Goal: Task Accomplishment & Management: Use online tool/utility

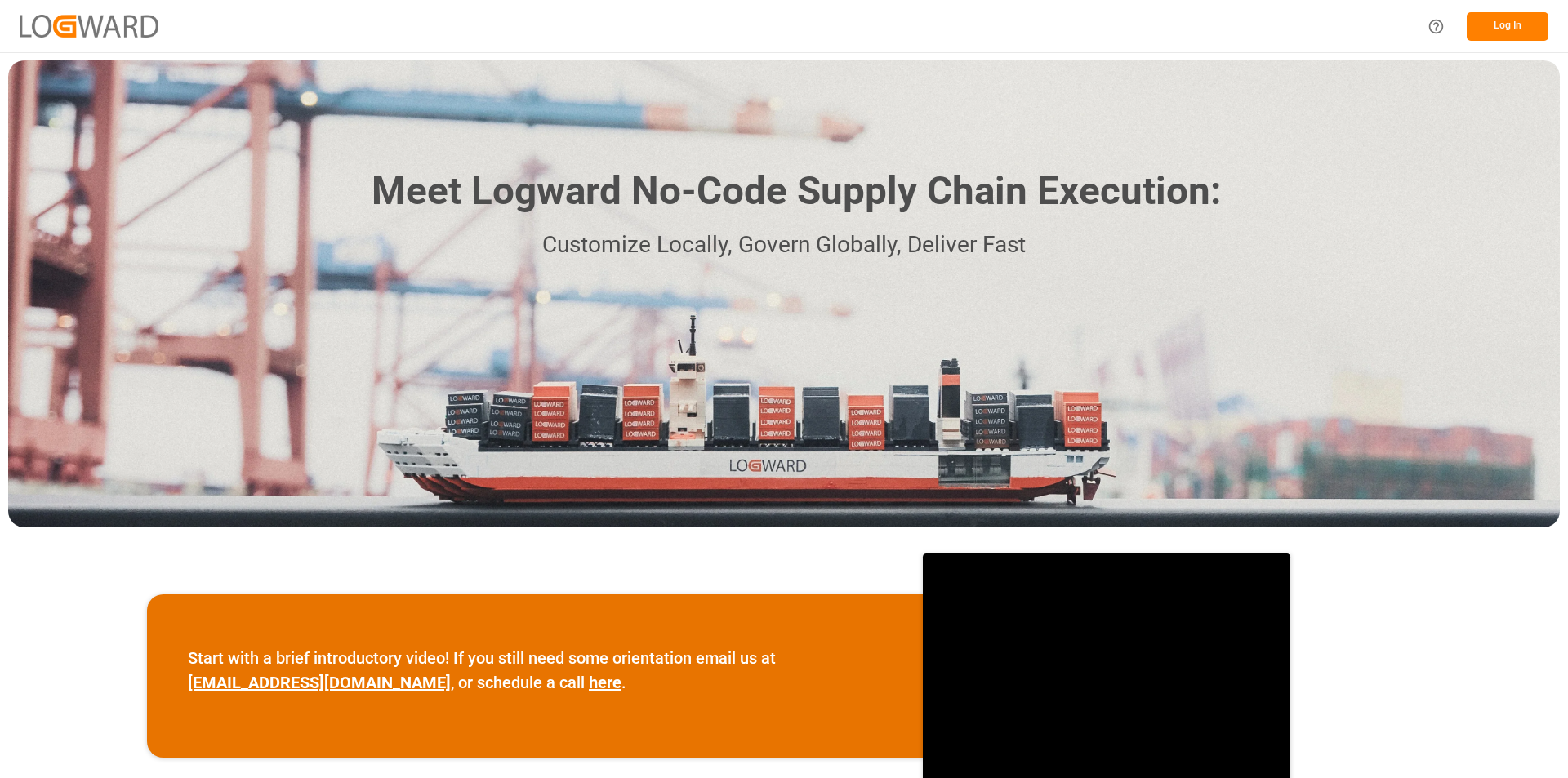
click at [1465, 201] on div "Meet Logward No-Code Supply Chain Execution: Customize Locally, Govern Globally…" at bounding box center [784, 294] width 1552 height 467
drag, startPoint x: 1465, startPoint y: 201, endPoint x: 1485, endPoint y: 87, distance: 115.7
click at [1465, 200] on div "Meet Logward No-Code Supply Chain Execution: Customize Locally, Govern Globally…" at bounding box center [784, 294] width 1552 height 467
click at [1514, 29] on button "Log In" at bounding box center [1507, 27] width 81 height 29
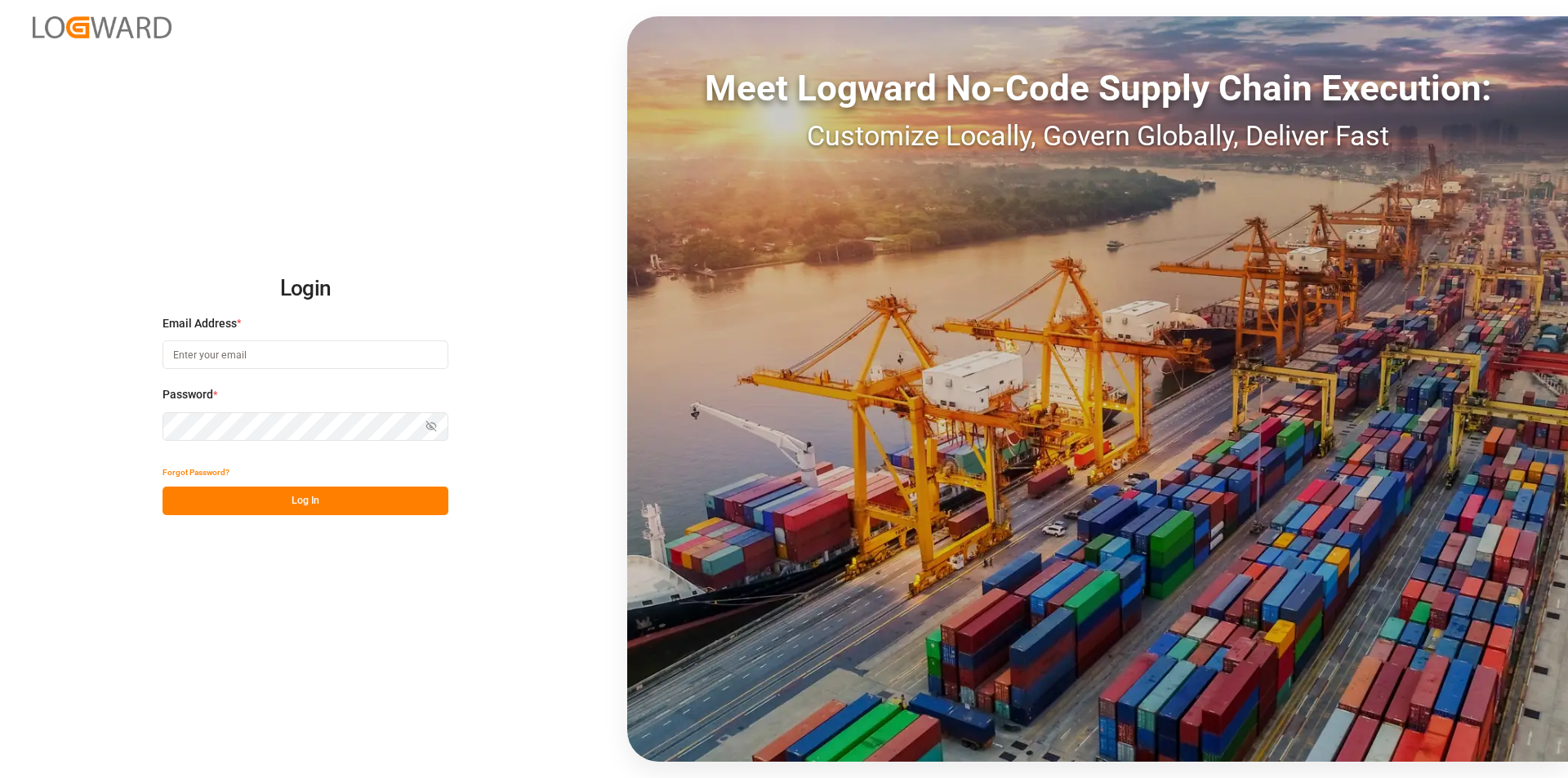
click at [246, 362] on input at bounding box center [305, 355] width 286 height 29
paste input "[PERSON_NAME][EMAIL_ADDRESS][PERSON_NAME][DOMAIN_NAME]"
type input "[PERSON_NAME][EMAIL_ADDRESS][PERSON_NAME][DOMAIN_NAME]"
click at [206, 504] on button "Log In" at bounding box center [305, 502] width 286 height 29
click at [158, 427] on div "Login Email Address * [PERSON_NAME][EMAIL_ADDRESS][PERSON_NAME][DOMAIN_NAME] Pa…" at bounding box center [784, 389] width 1568 height 778
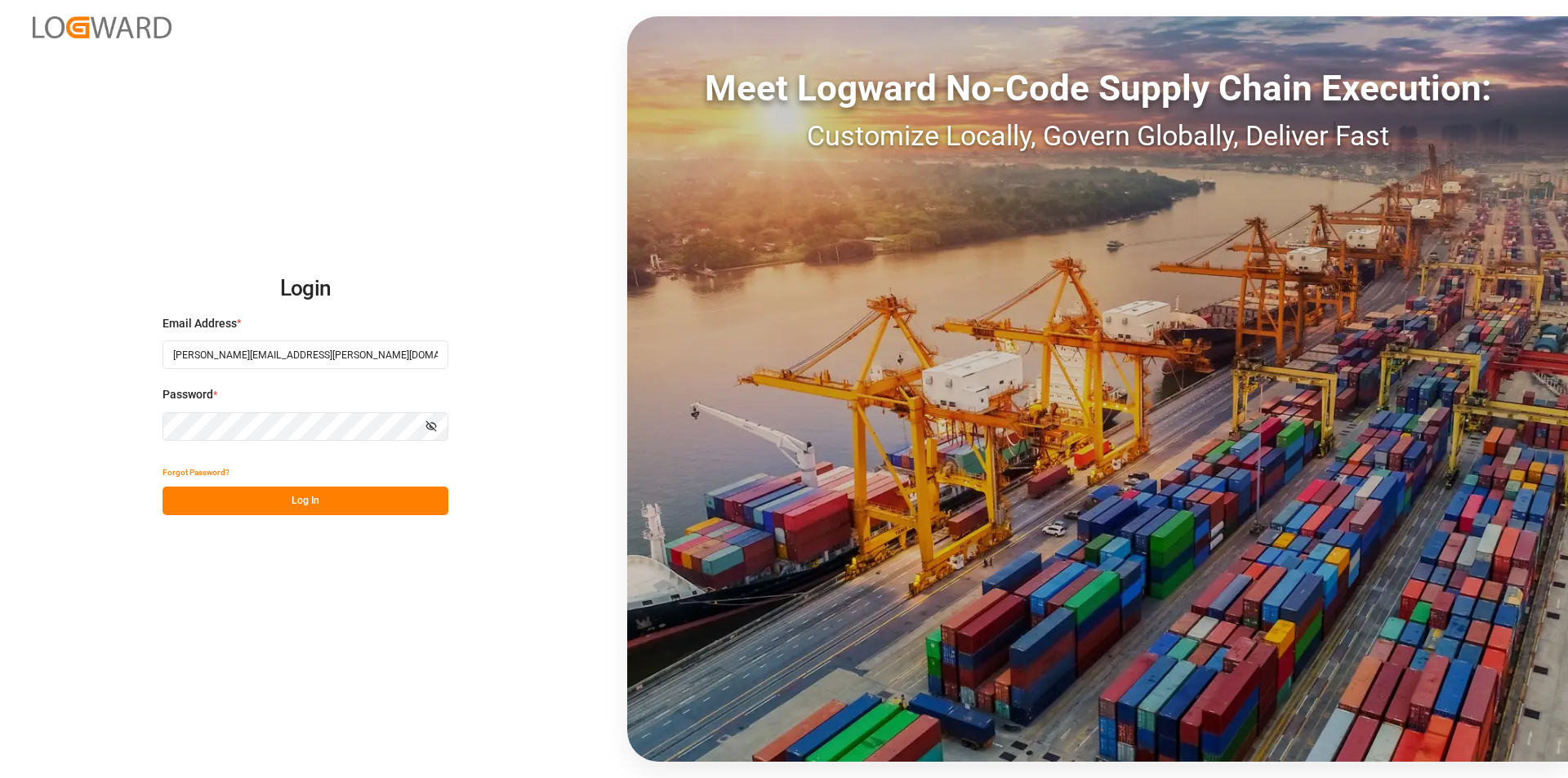
click at [249, 496] on button "Log In" at bounding box center [305, 502] width 286 height 29
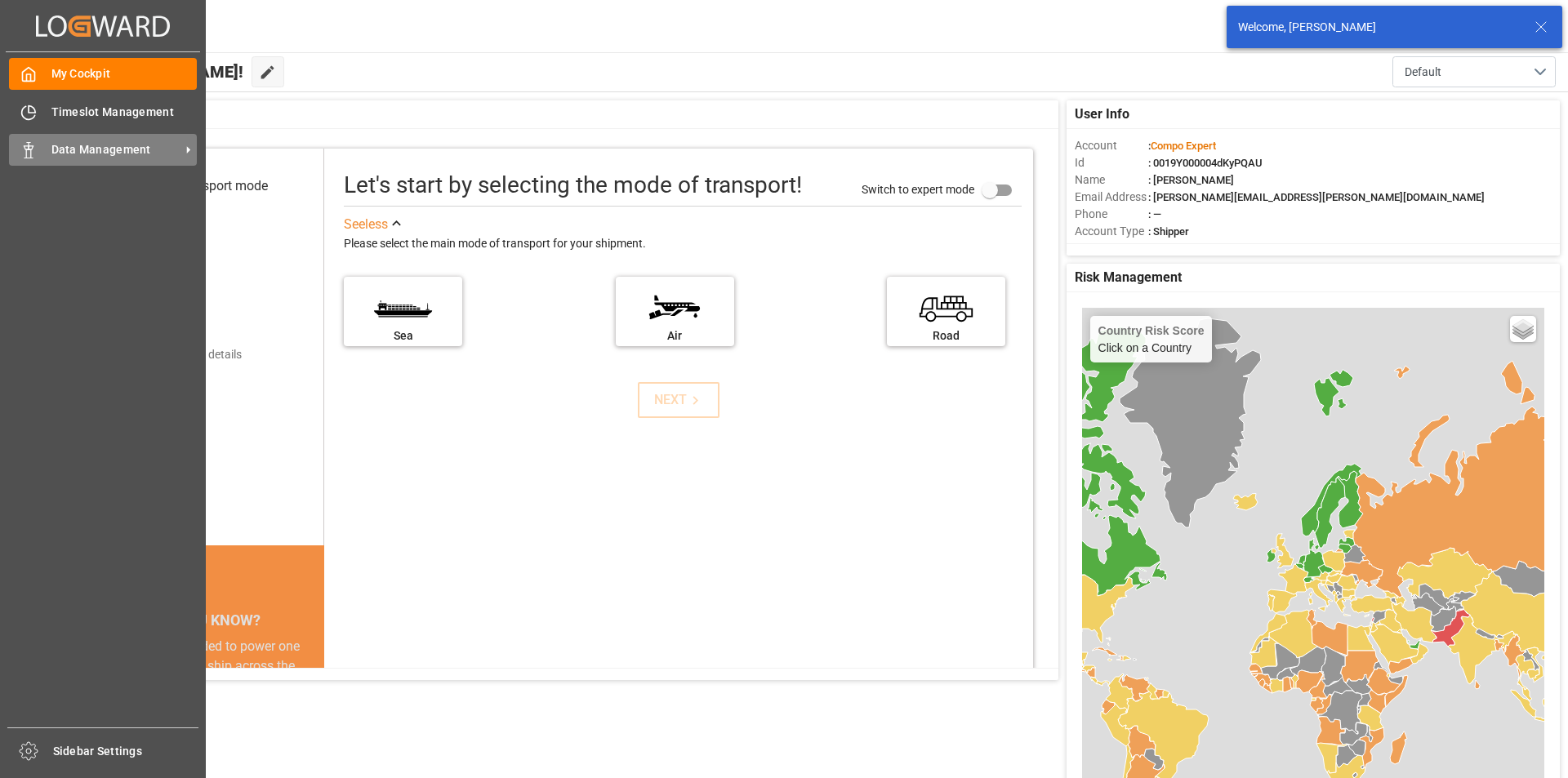
click at [34, 155] on icon at bounding box center [29, 150] width 16 height 16
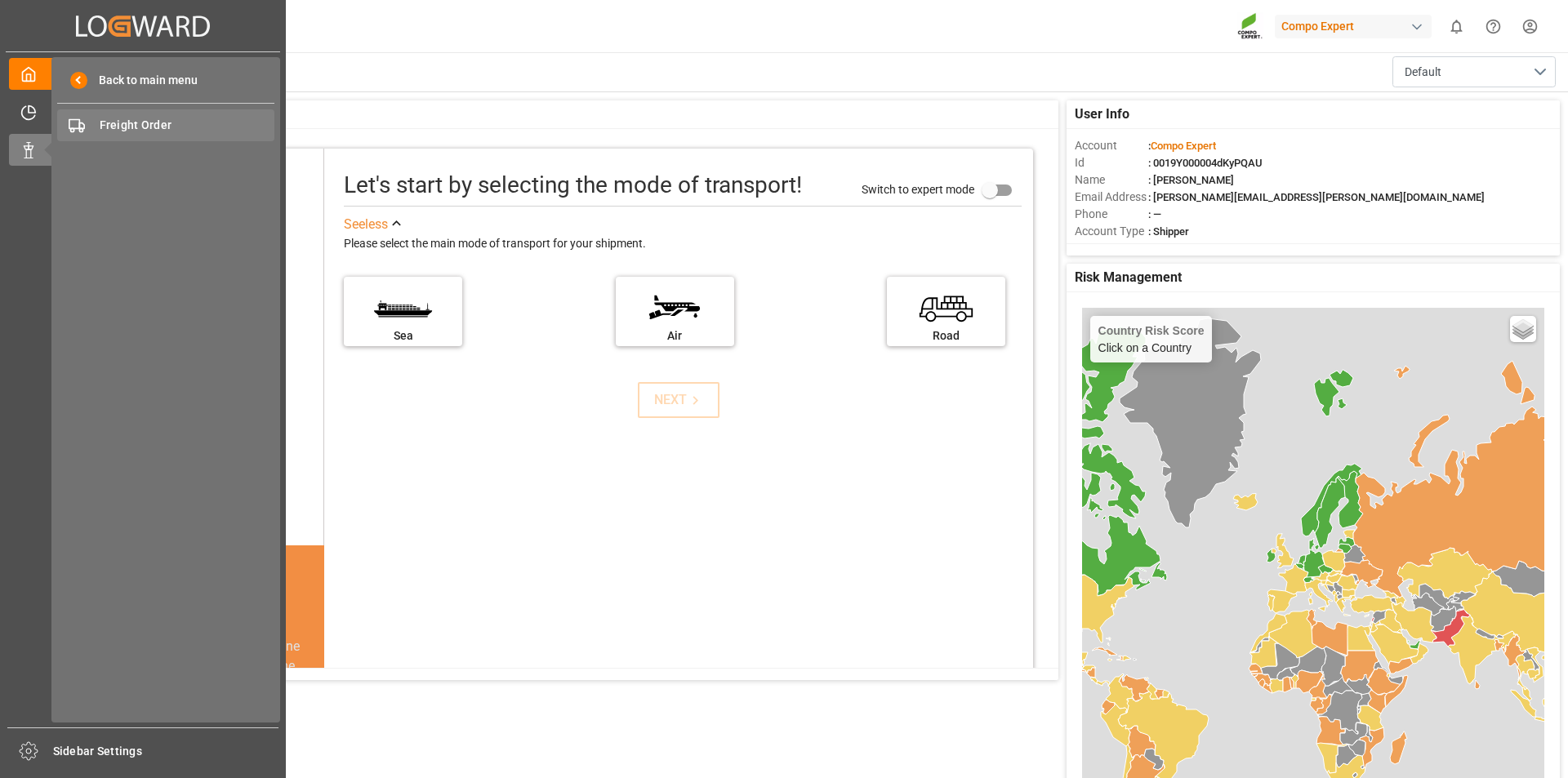
click at [132, 120] on span "Freight Order" at bounding box center [187, 125] width 176 height 17
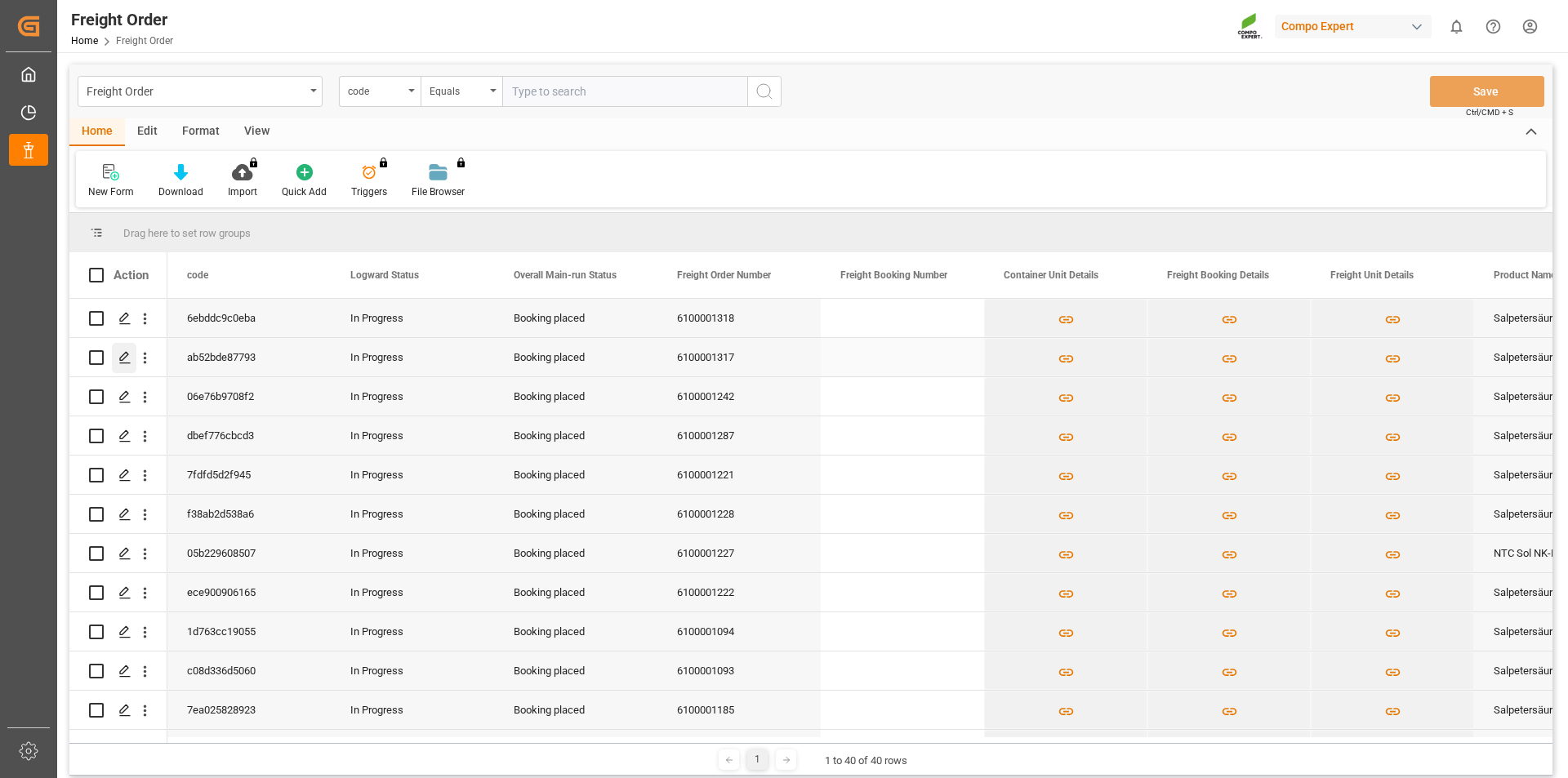
click at [129, 361] on icon "Press SPACE to select this row." at bounding box center [125, 358] width 13 height 13
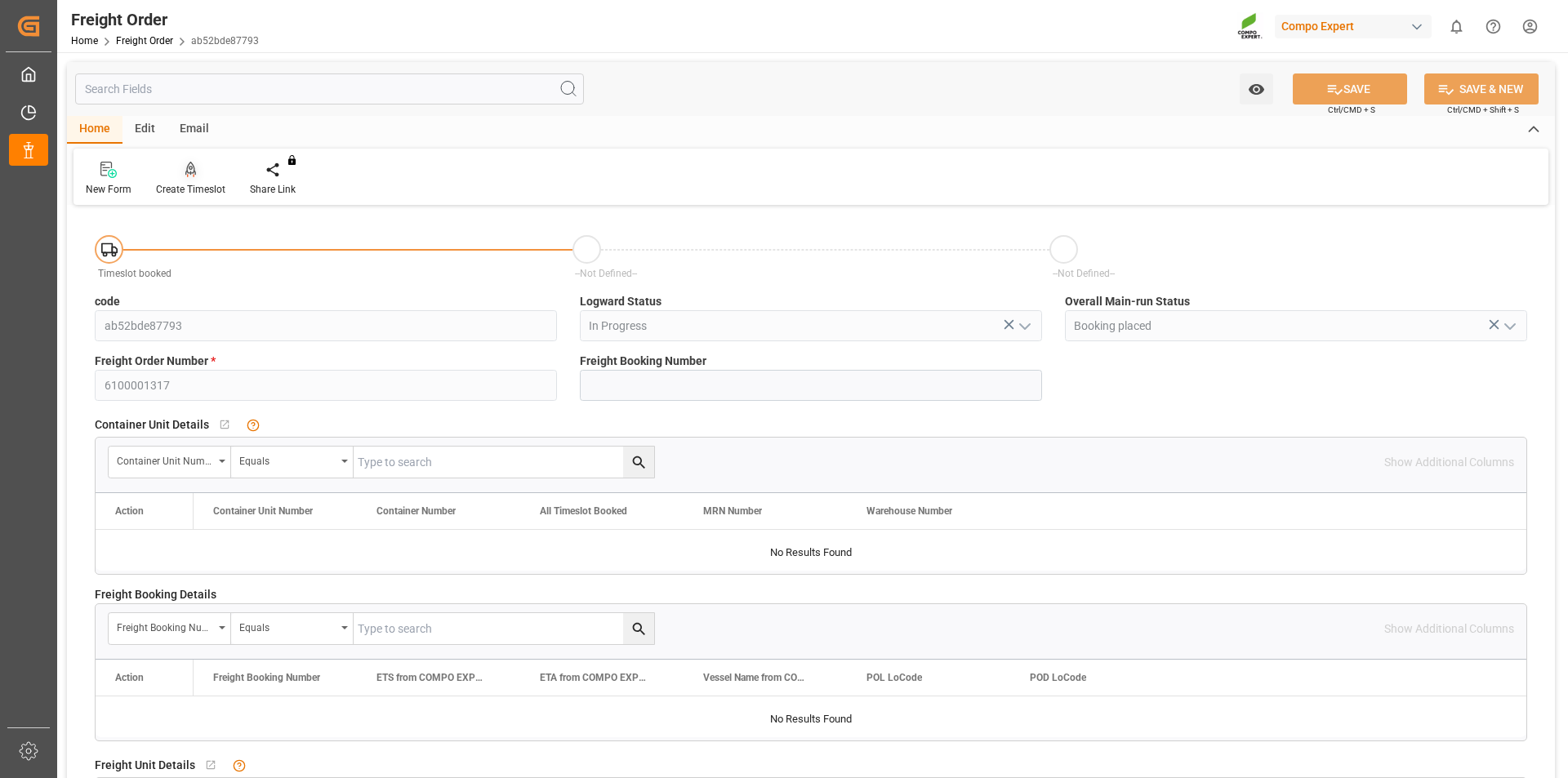
click at [203, 192] on div "Create Timeslot" at bounding box center [190, 189] width 70 height 14
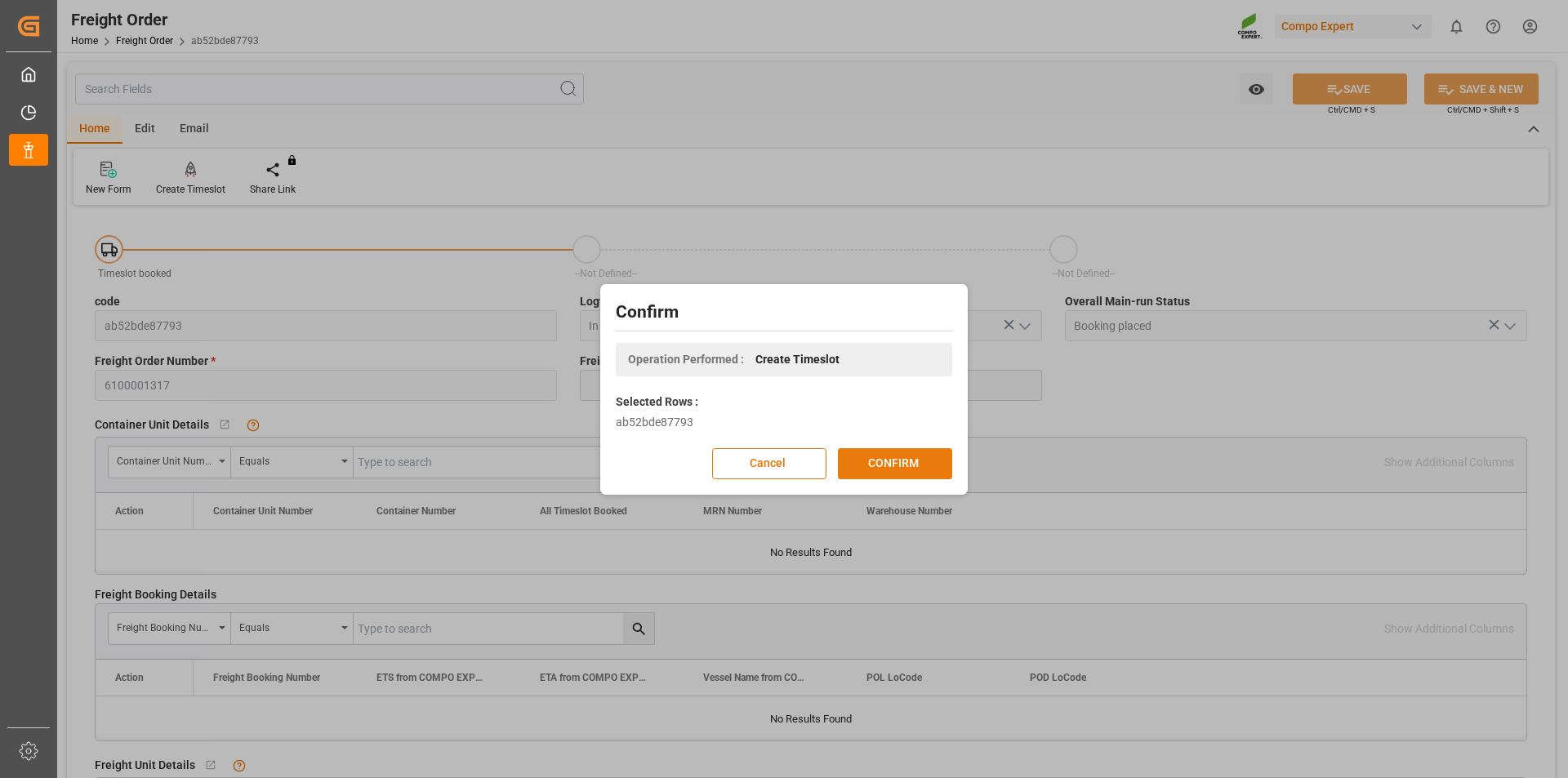
click at [877, 463] on button "CONFIRM" at bounding box center [894, 464] width 114 height 31
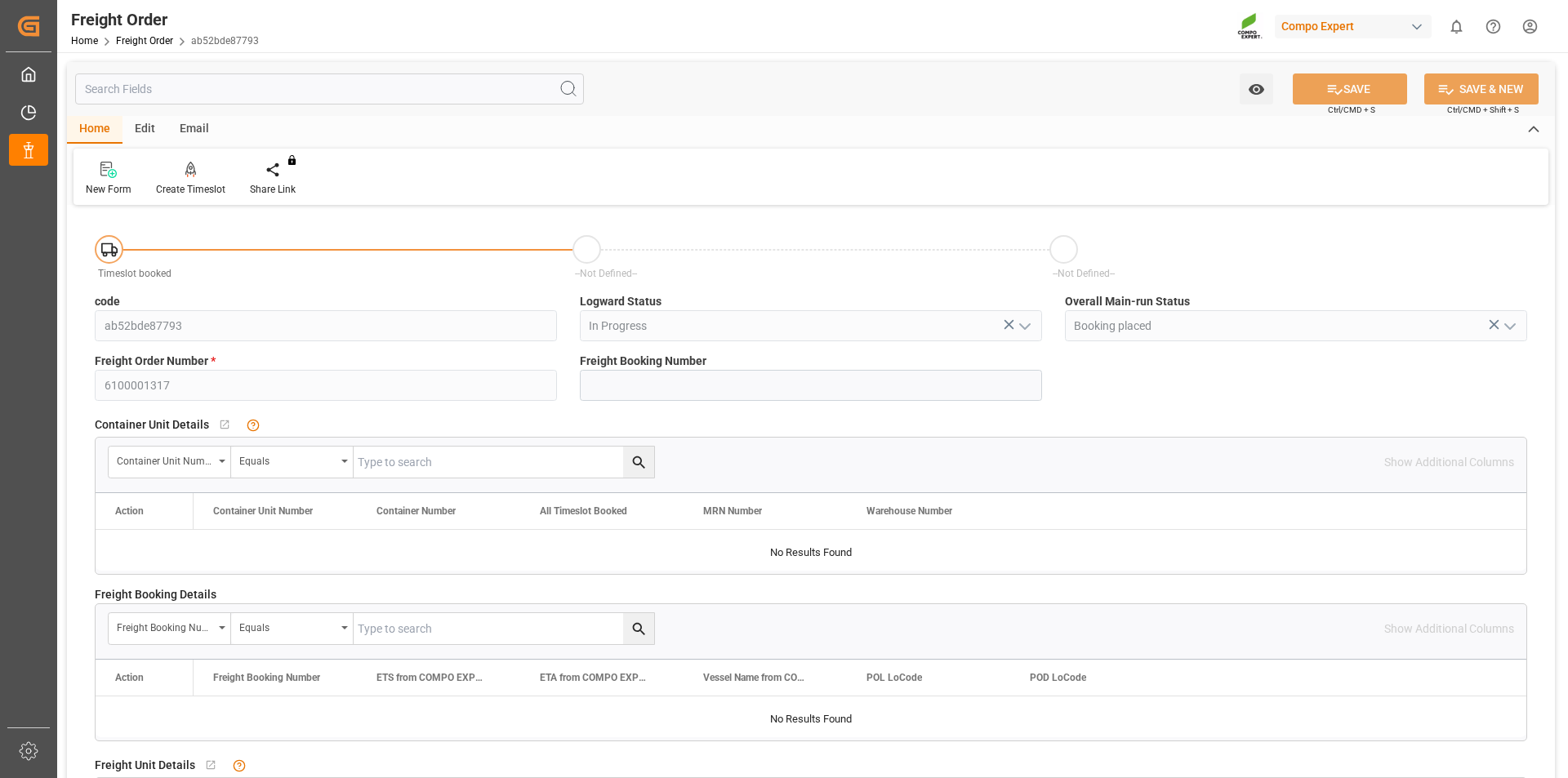
click at [1526, 33] on html "Created by potrace 1.15, written by [PERSON_NAME] [DATE]-[DATE] Created by potr…" at bounding box center [784, 389] width 1568 height 778
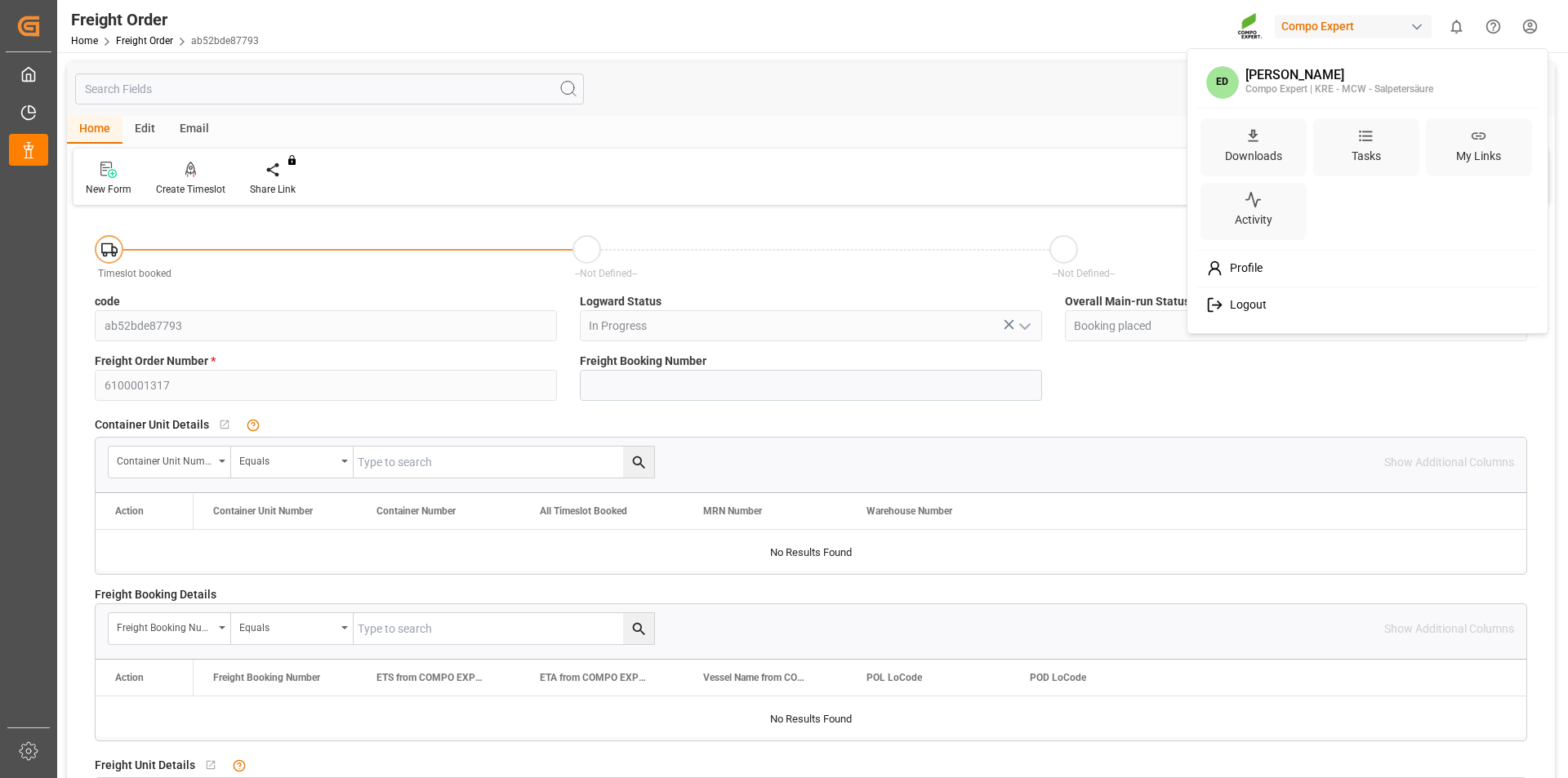
drag, startPoint x: 1277, startPoint y: 297, endPoint x: 1364, endPoint y: 210, distance: 123.0
click at [1277, 298] on div "Logout" at bounding box center [1368, 304] width 335 height 30
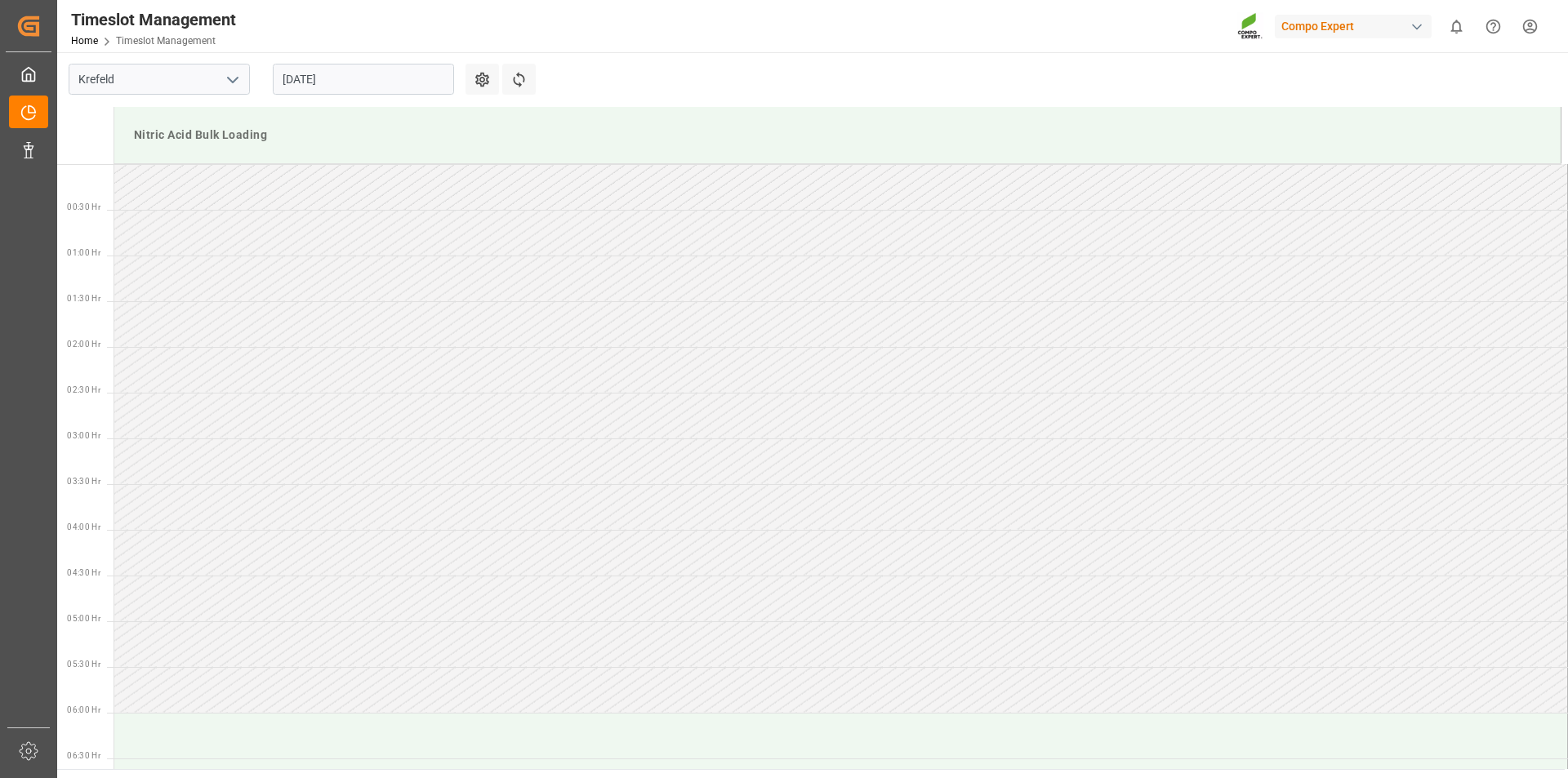
scroll to position [1178, 0]
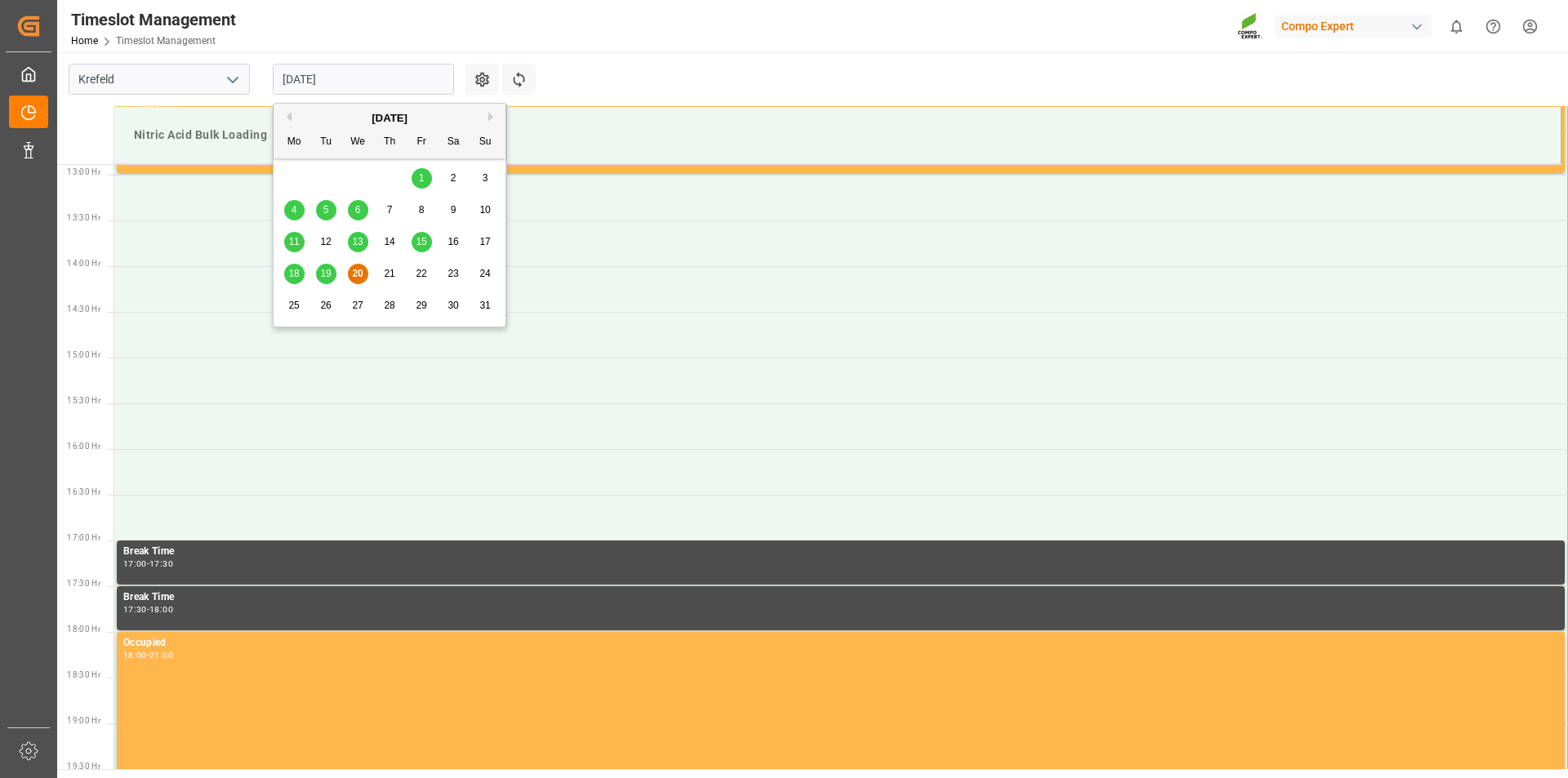
click at [362, 80] on input "20.08.2025" at bounding box center [363, 79] width 181 height 31
click at [416, 276] on span "22" at bounding box center [421, 274] width 11 height 12
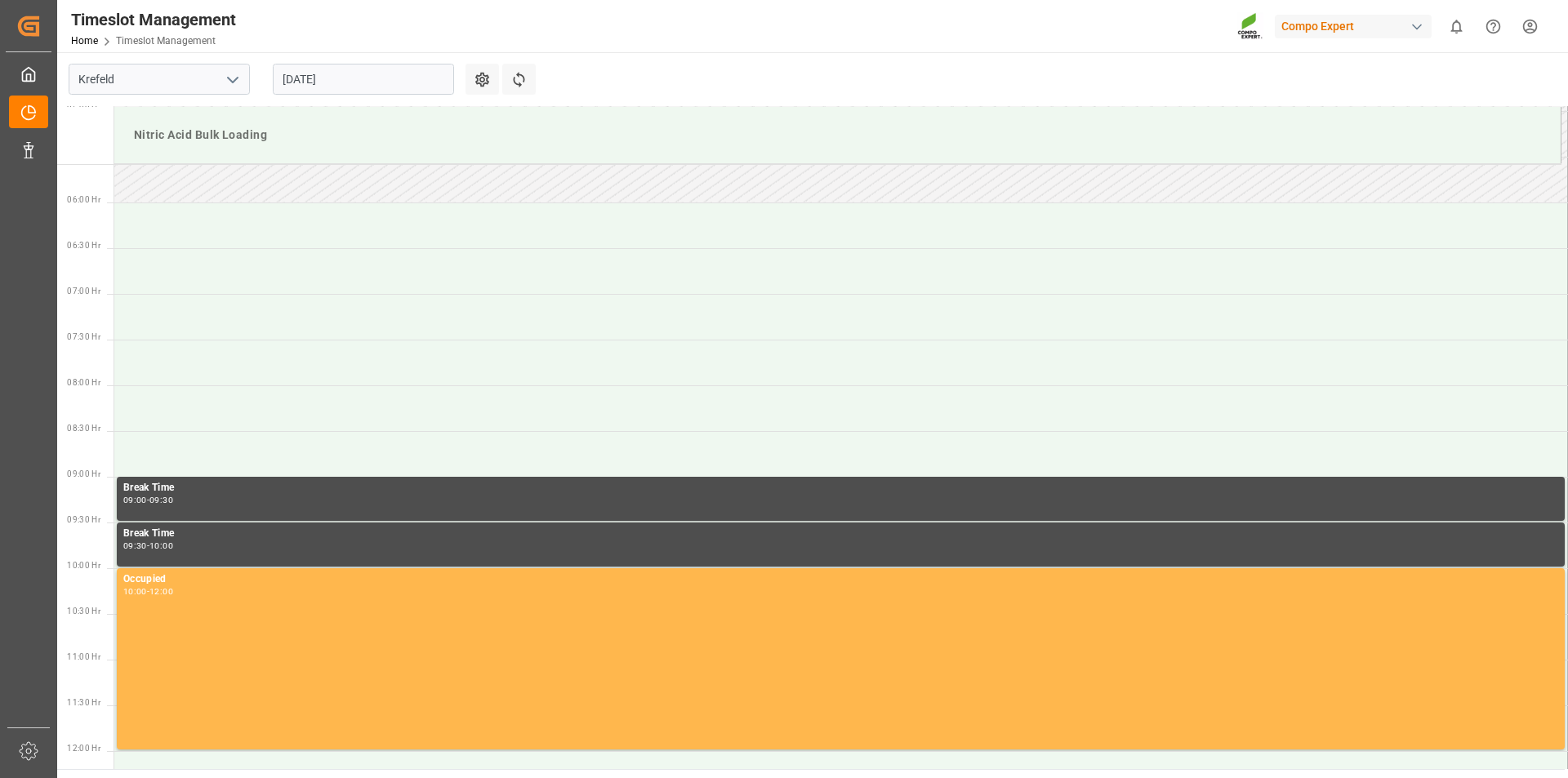
scroll to position [504, 0]
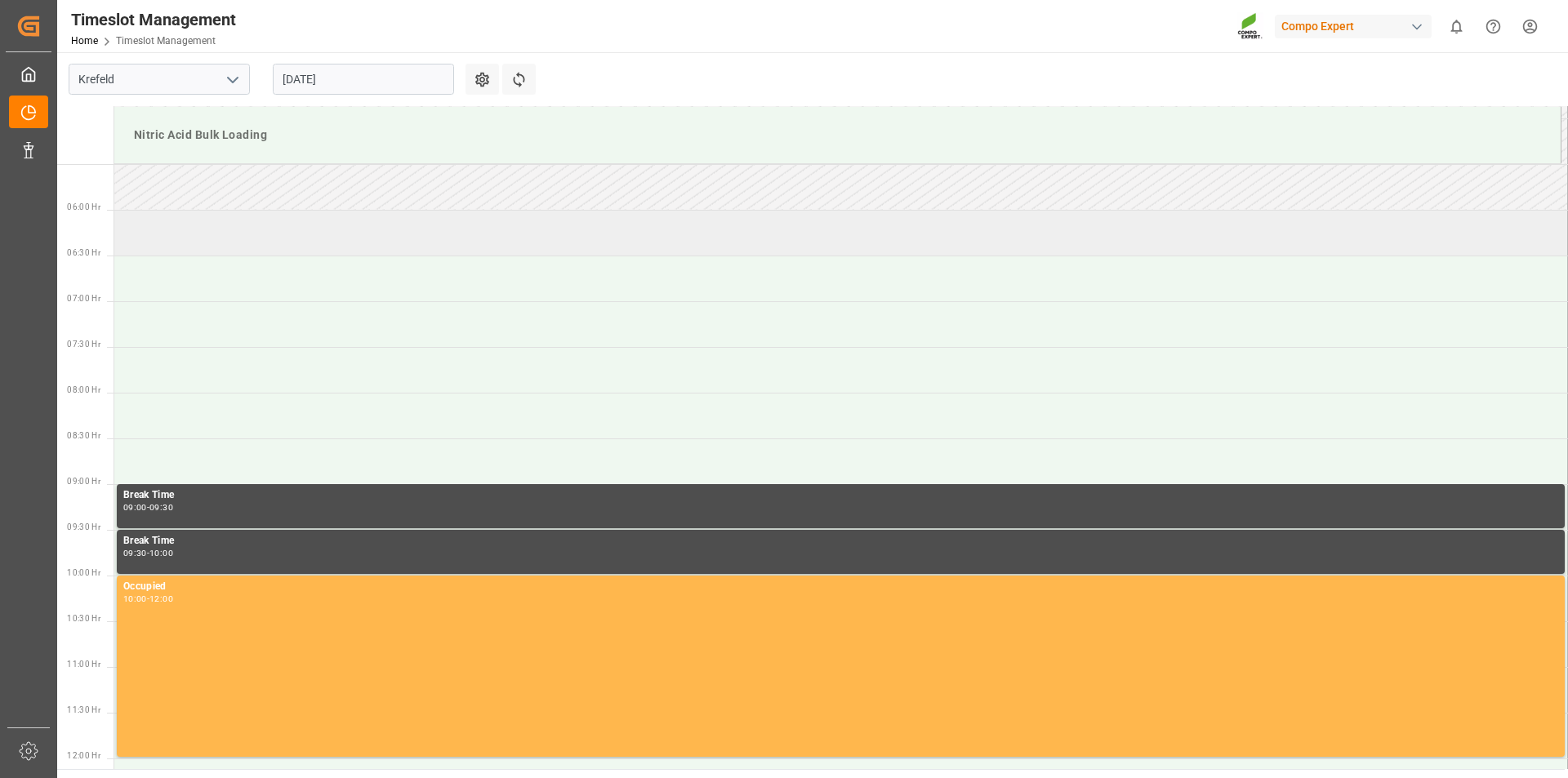
click at [309, 240] on td at bounding box center [840, 233] width 1453 height 46
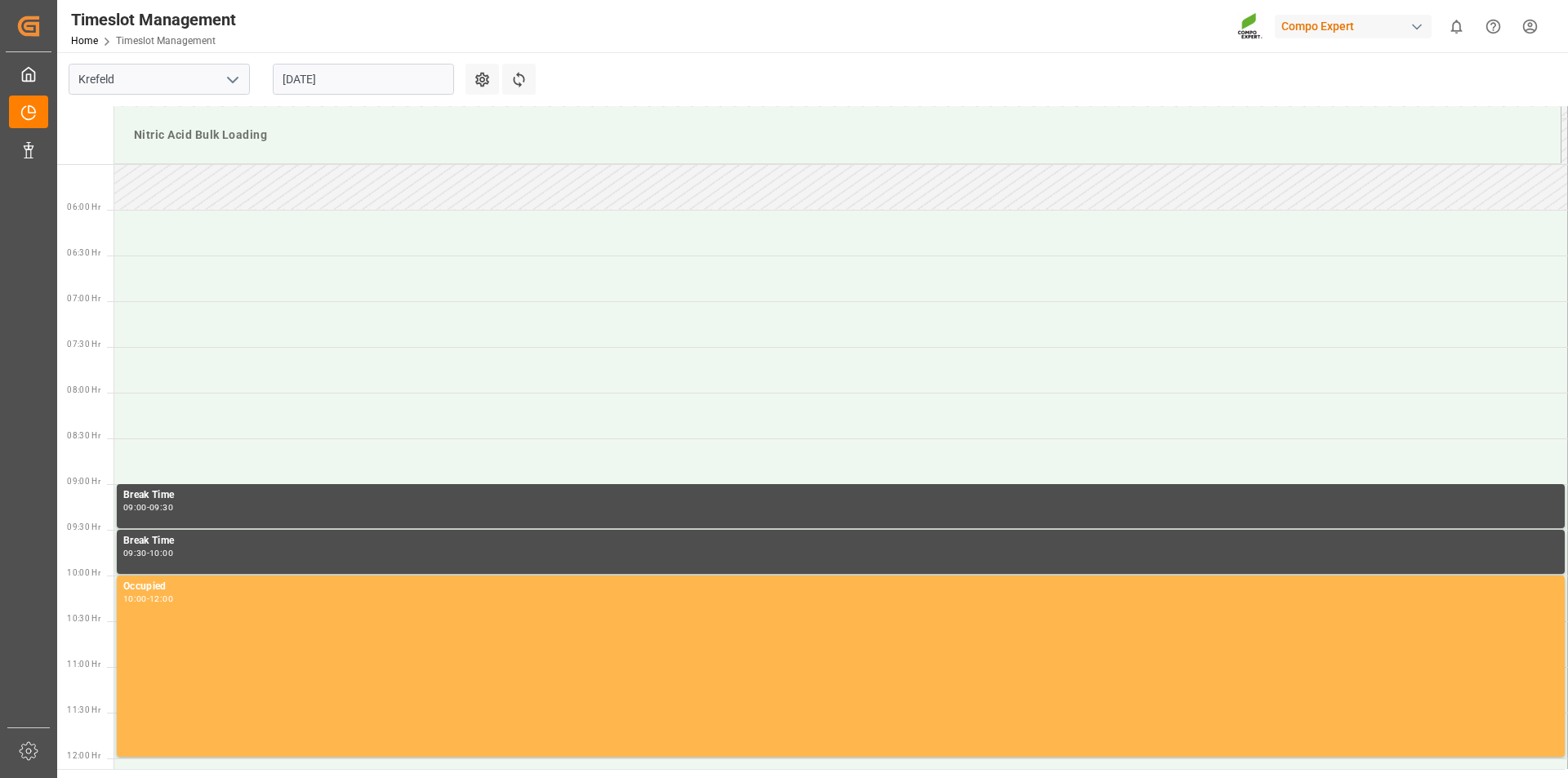
click at [309, 240] on td at bounding box center [840, 233] width 1453 height 46
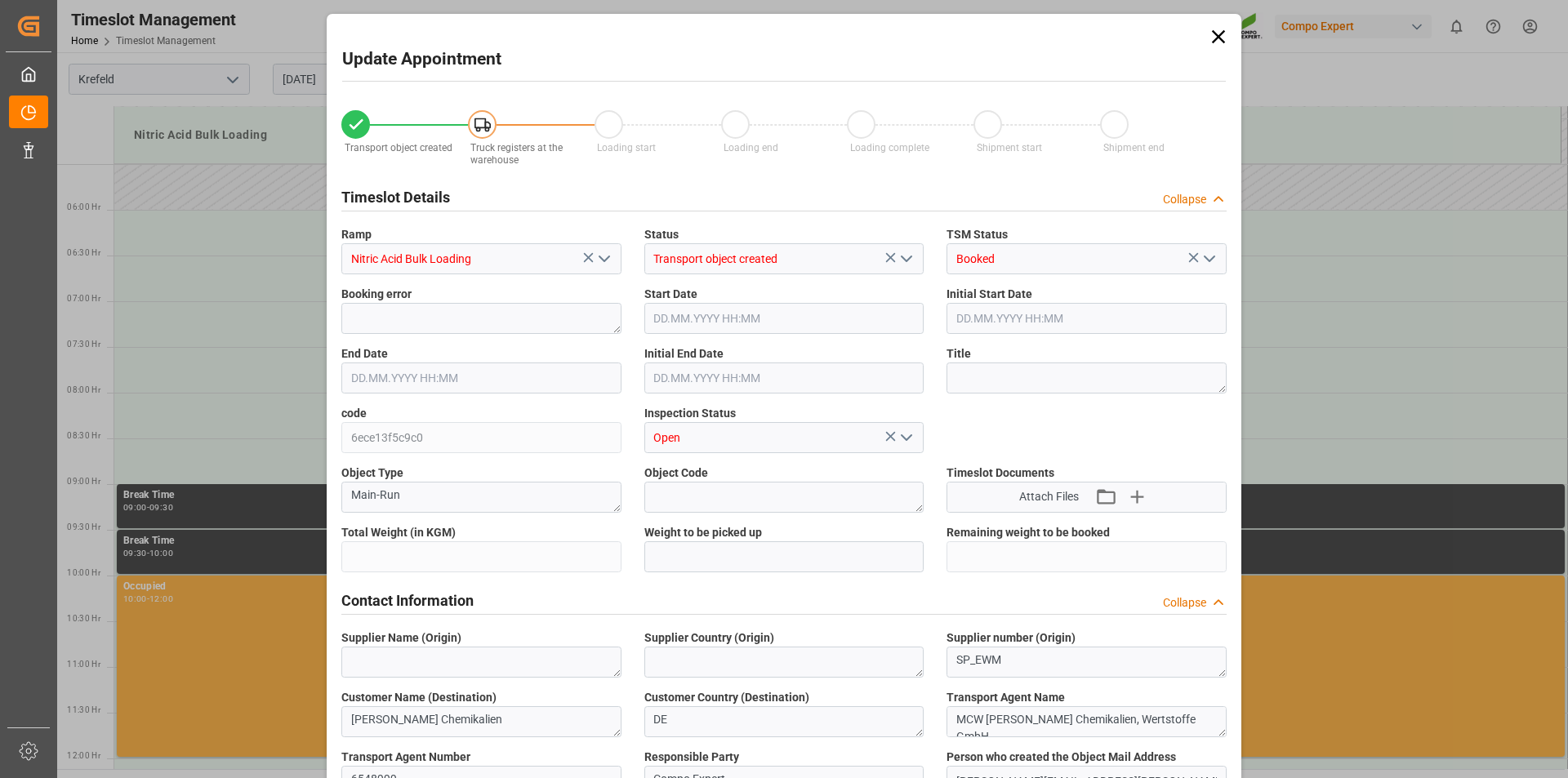
type input "20000"
type input "0"
type input "22.08.2025 06:00"
type input "22.08.2025 06:30"
type input "20.08.2025 13:50"
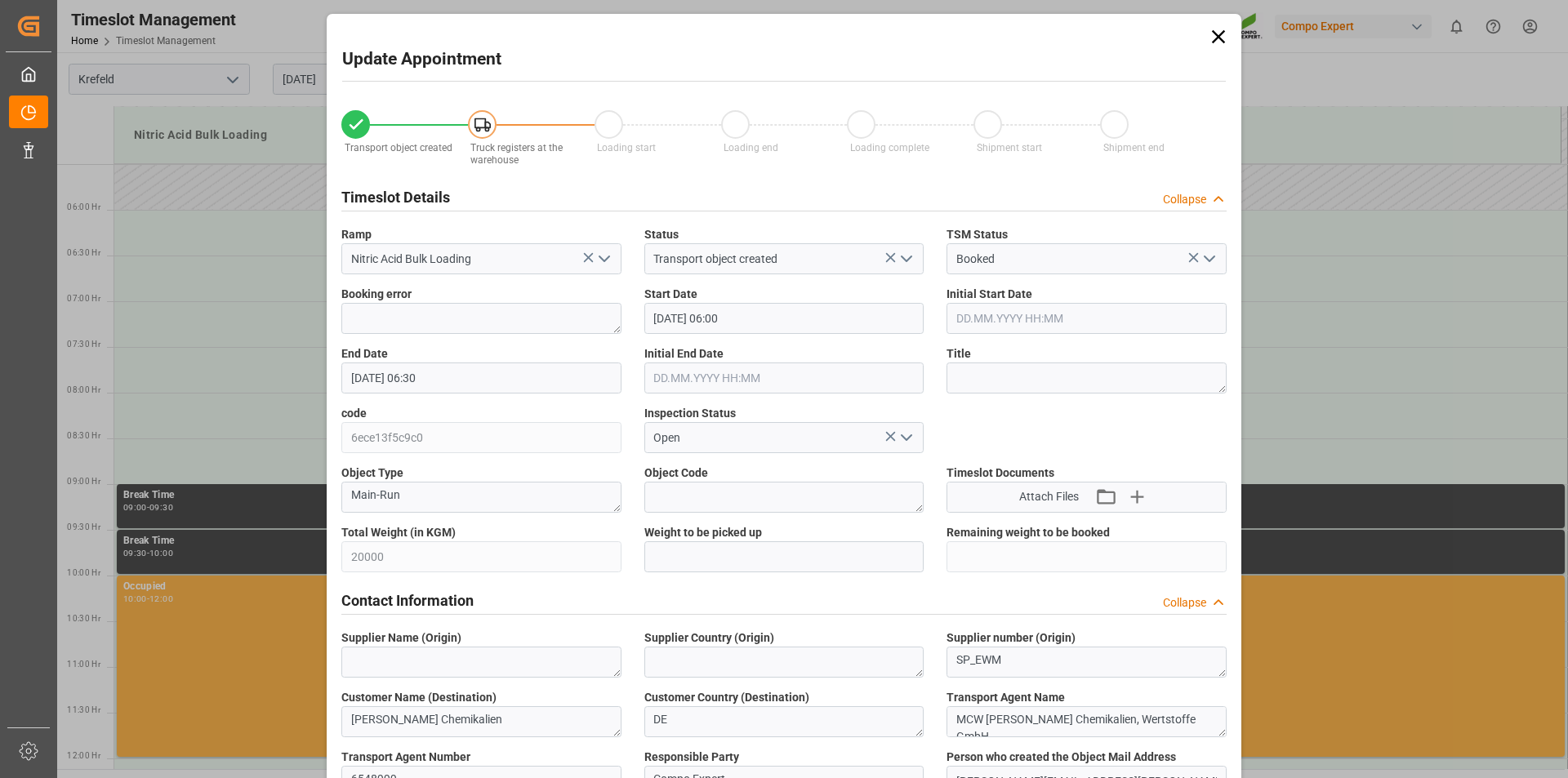
type input "20.08.2025 12:20"
click at [973, 386] on textarea at bounding box center [1085, 378] width 280 height 31
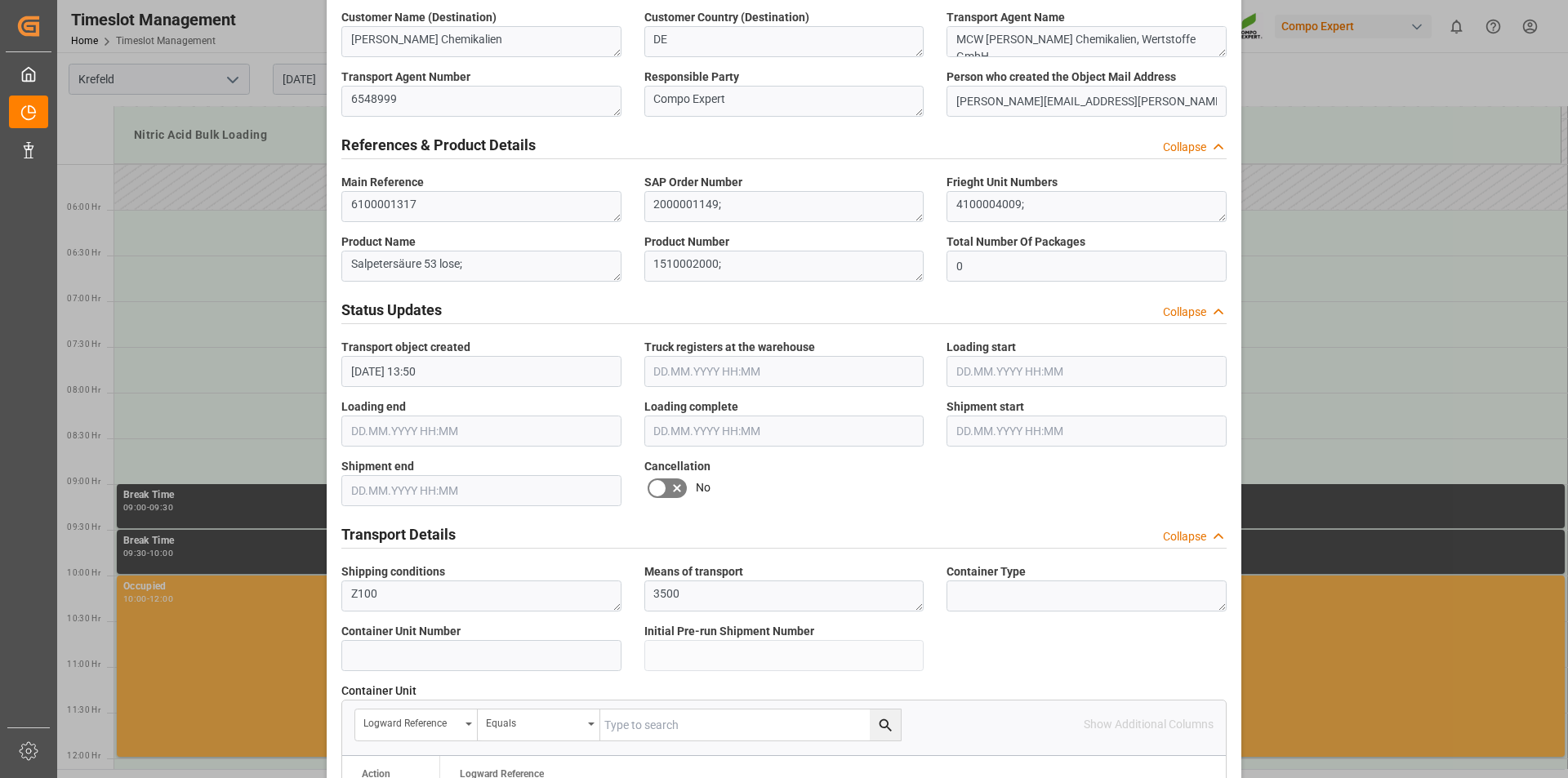
scroll to position [1360, 0]
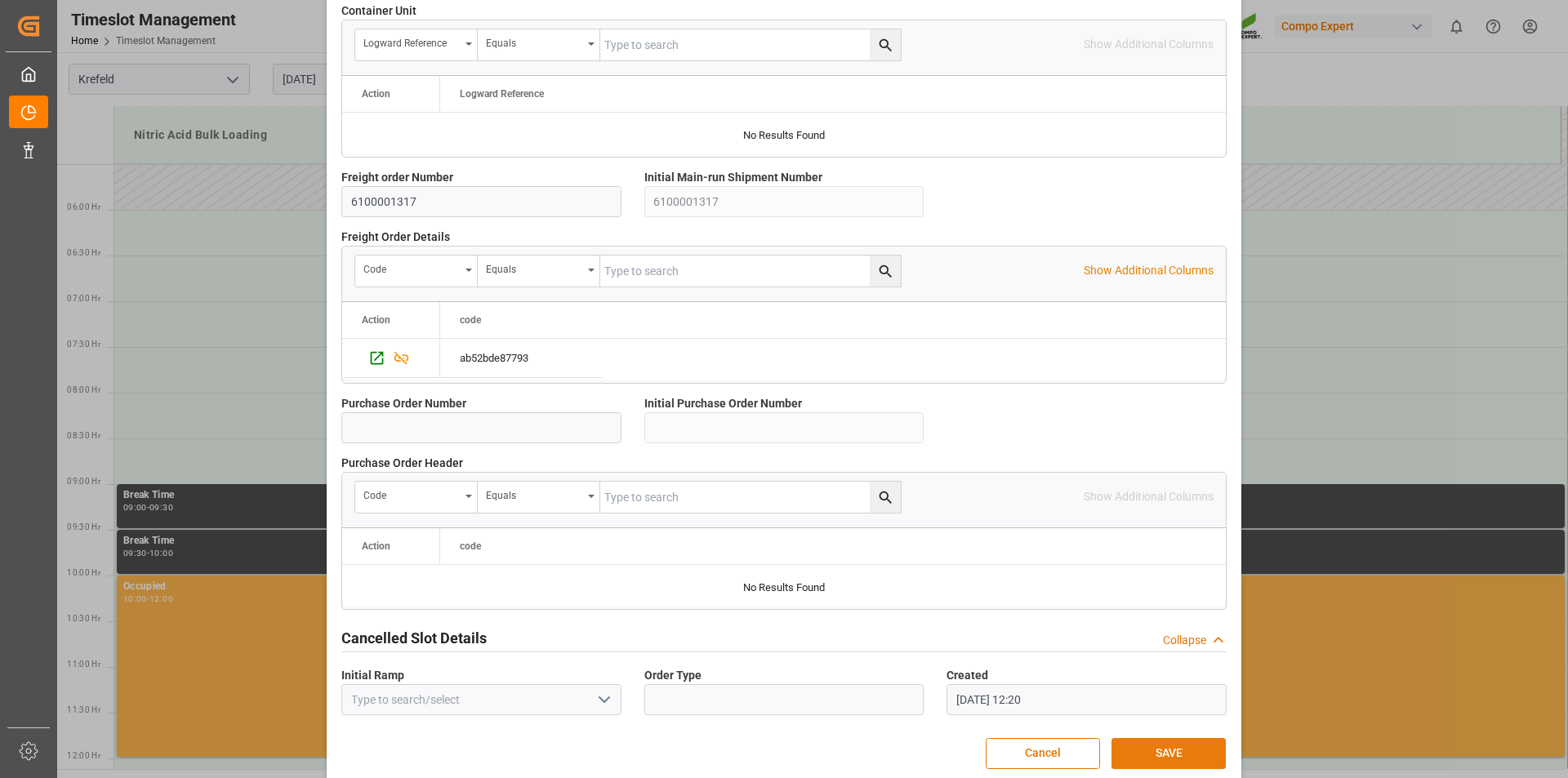
type textarea "162714"
click at [1148, 754] on button "SAVE" at bounding box center [1168, 754] width 114 height 31
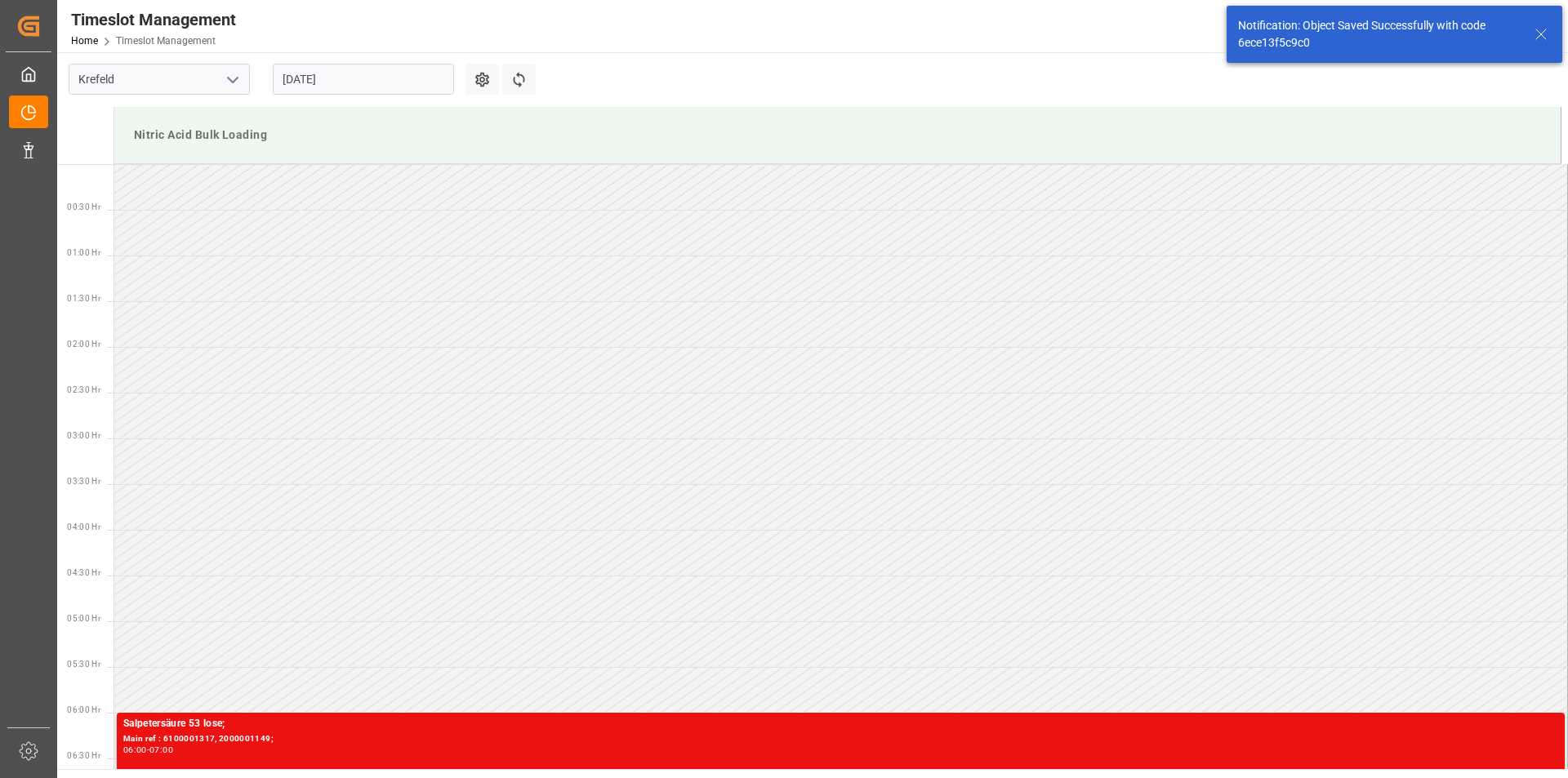
scroll to position [447, 0]
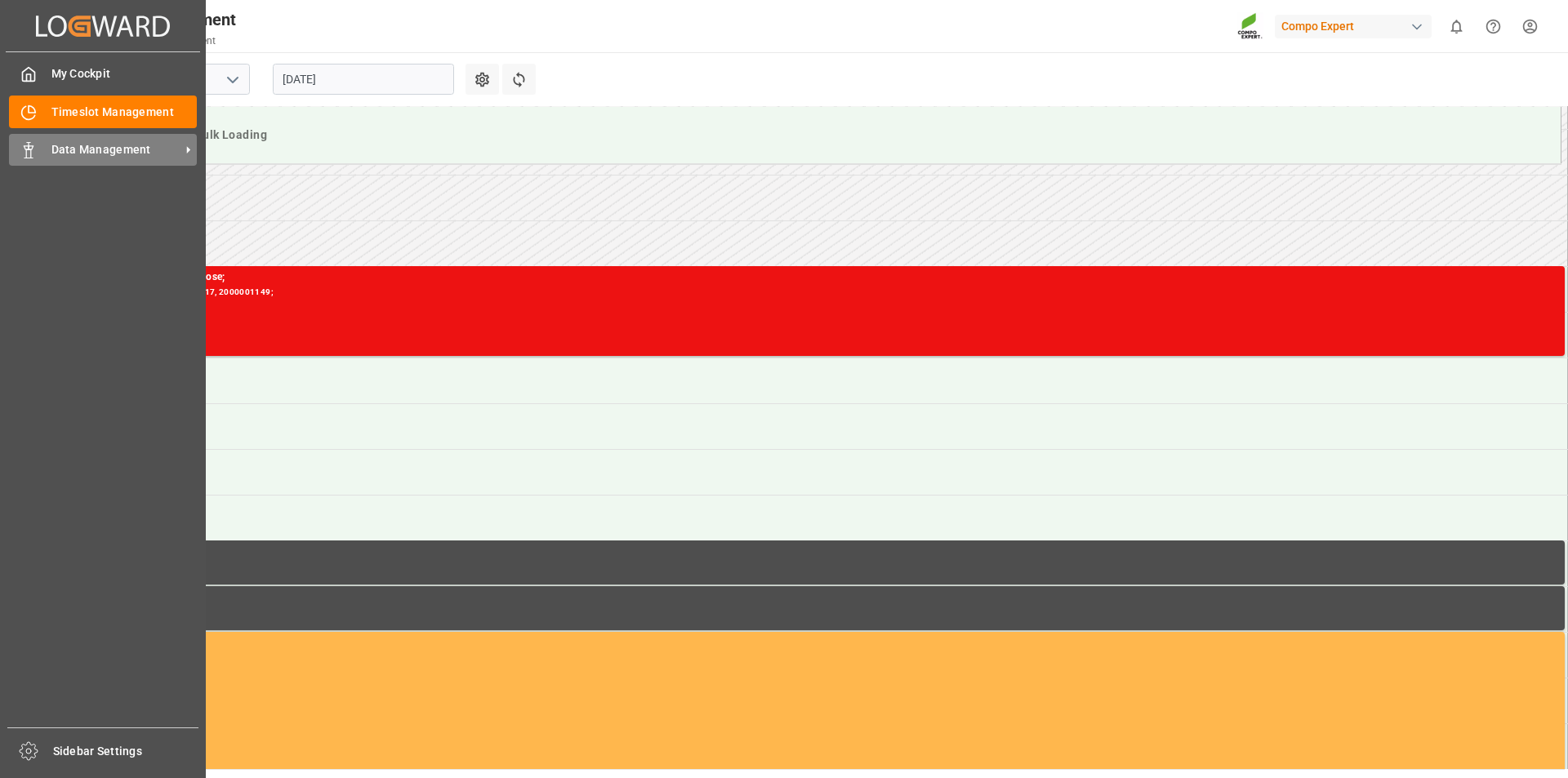
click at [28, 155] on icon at bounding box center [29, 150] width 16 height 16
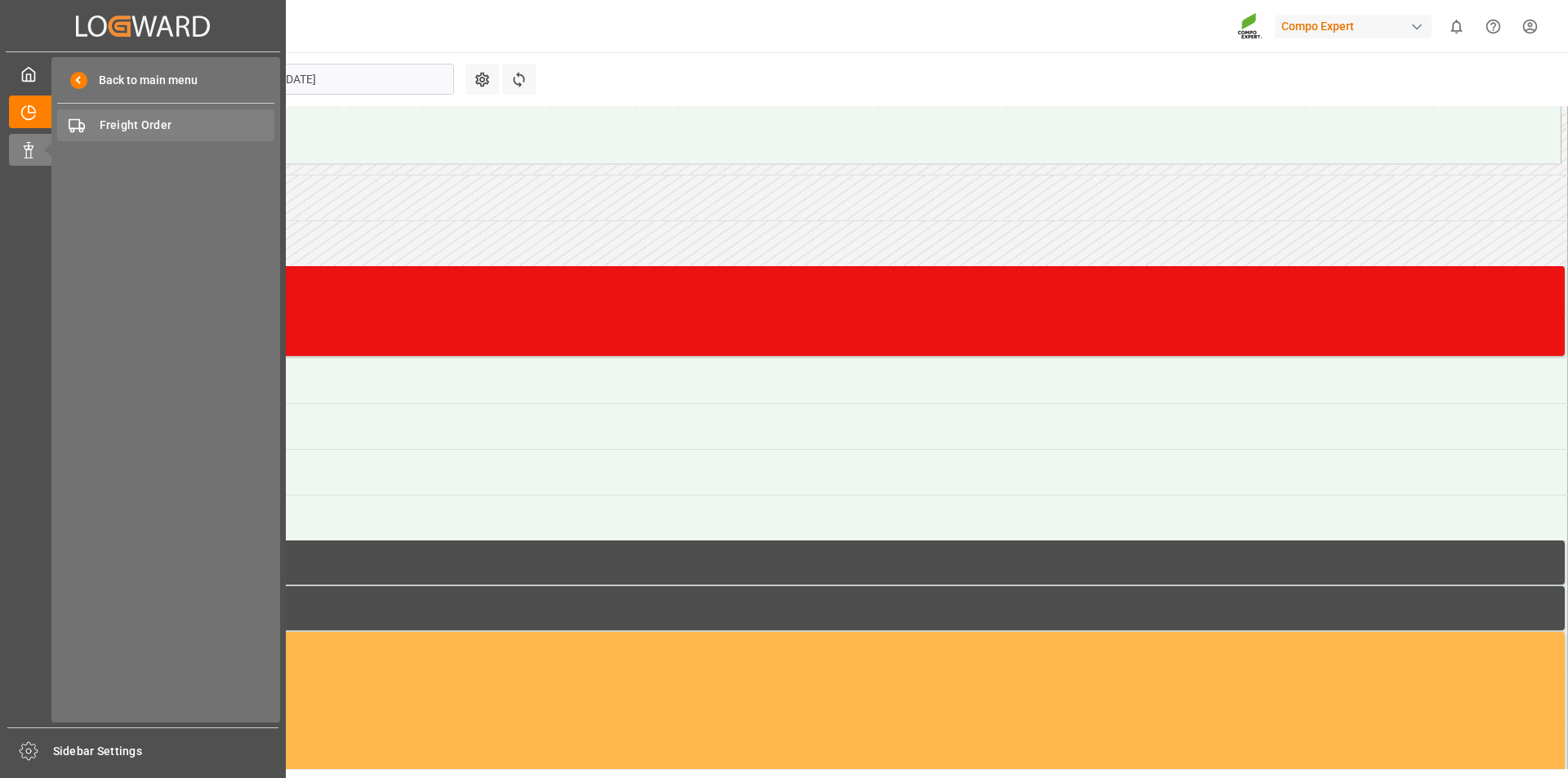
click at [127, 121] on span "Freight Order" at bounding box center [187, 125] width 176 height 17
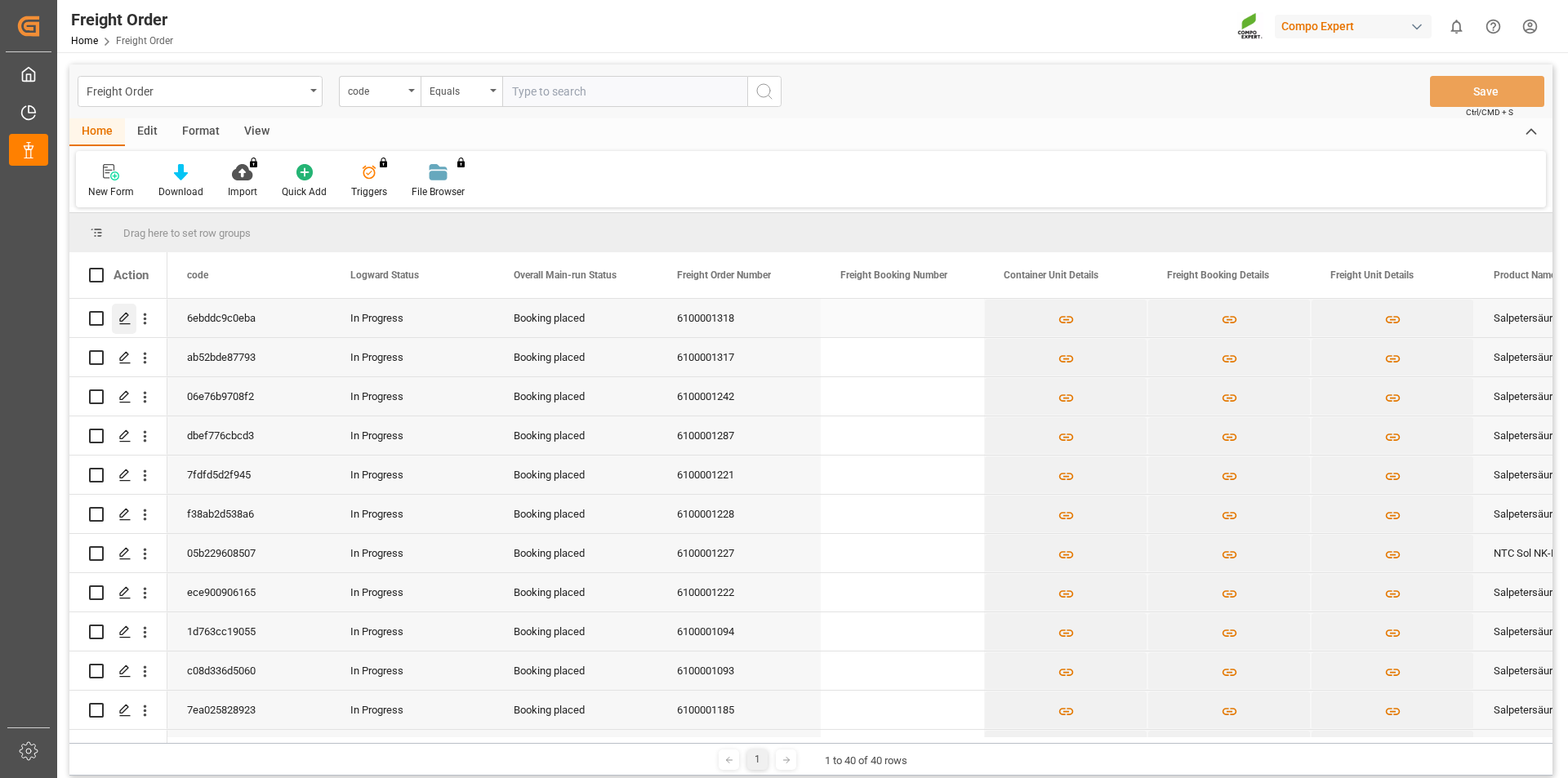
click at [119, 321] on icon "Press SPACE to select this row." at bounding box center [125, 319] width 13 height 13
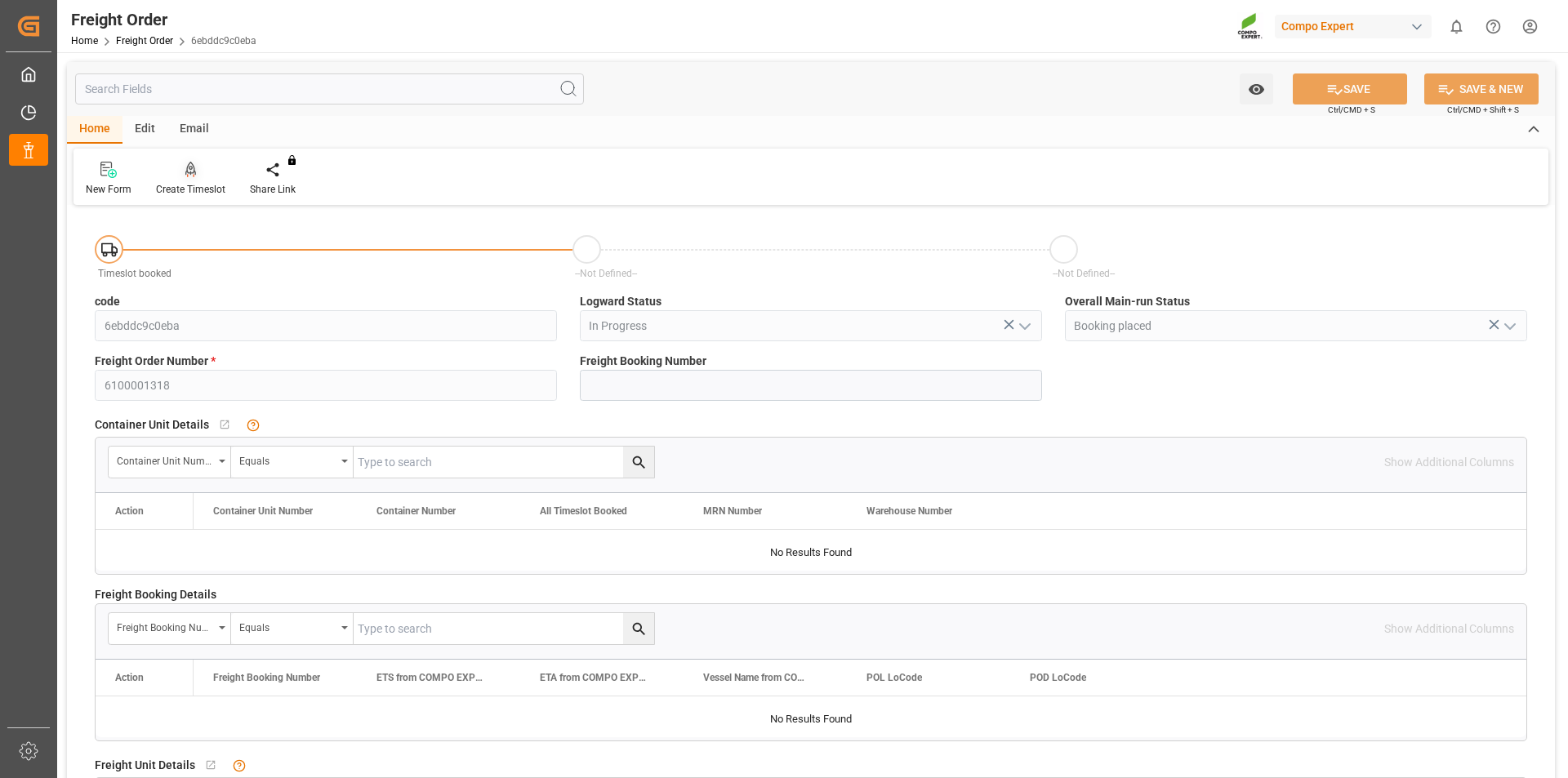
click at [196, 183] on div "Create Timeslot" at bounding box center [190, 189] width 70 height 14
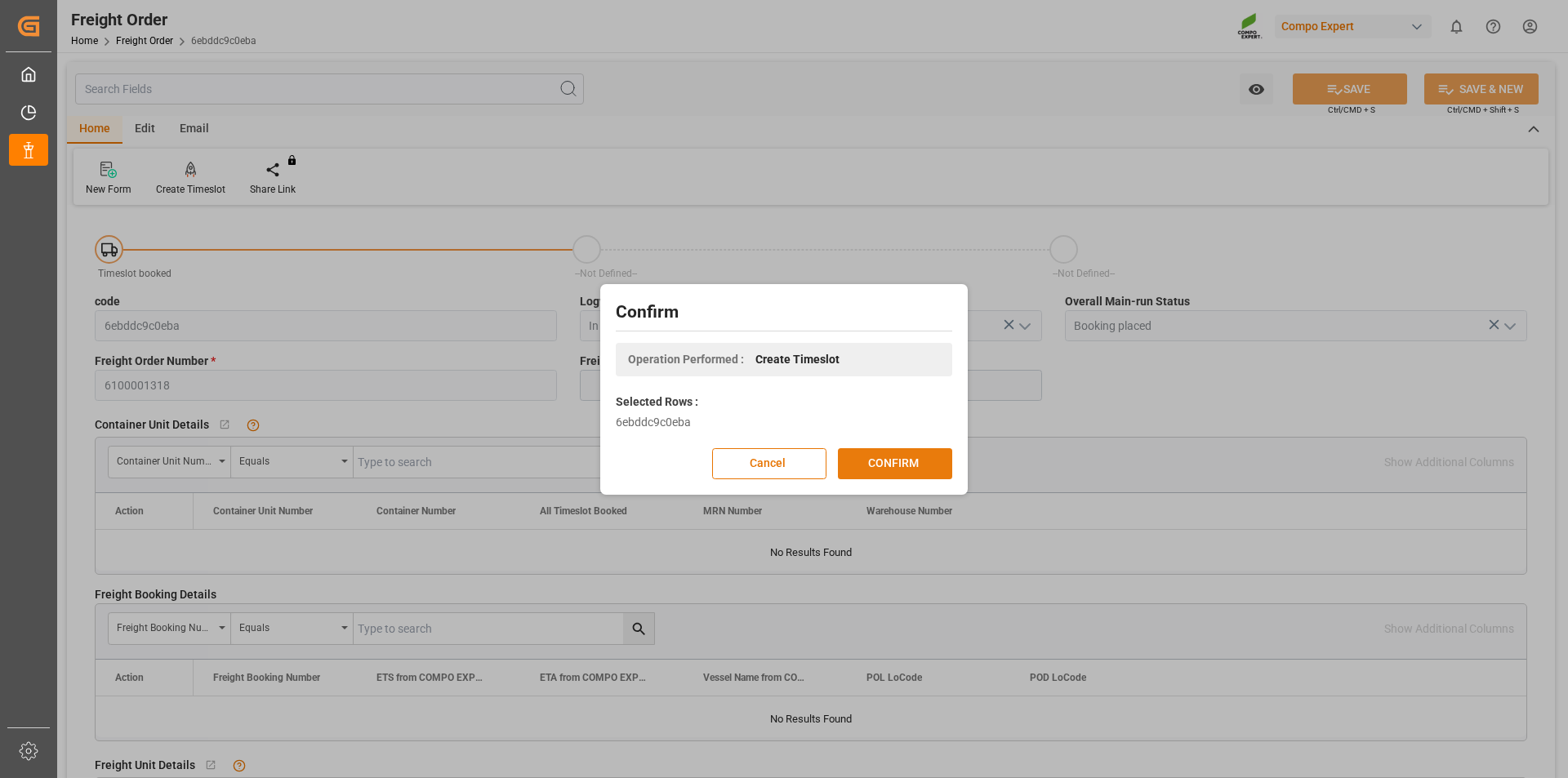
click at [890, 467] on button "CONFIRM" at bounding box center [894, 464] width 114 height 31
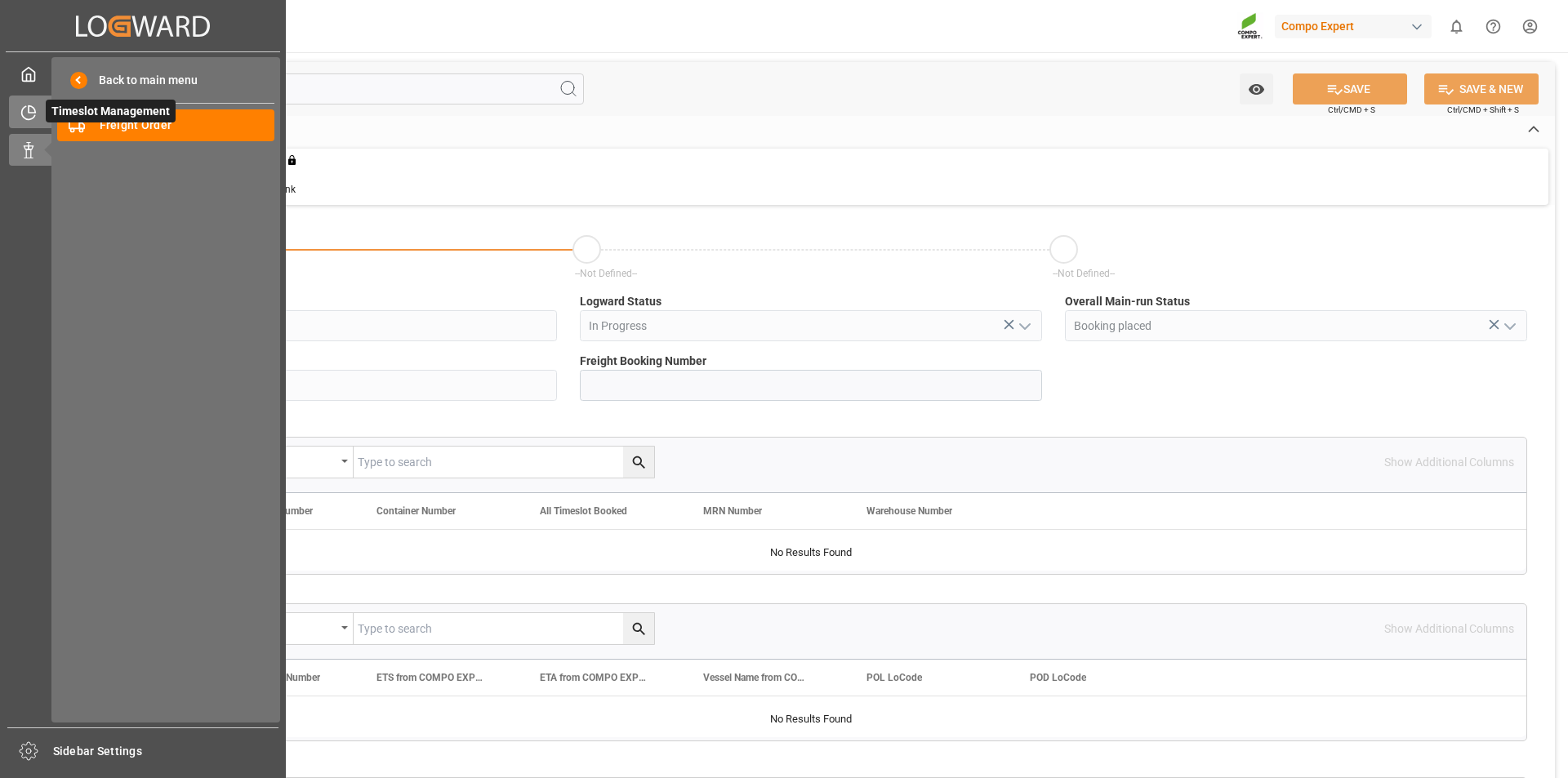
click at [27, 108] on icon at bounding box center [29, 112] width 16 height 16
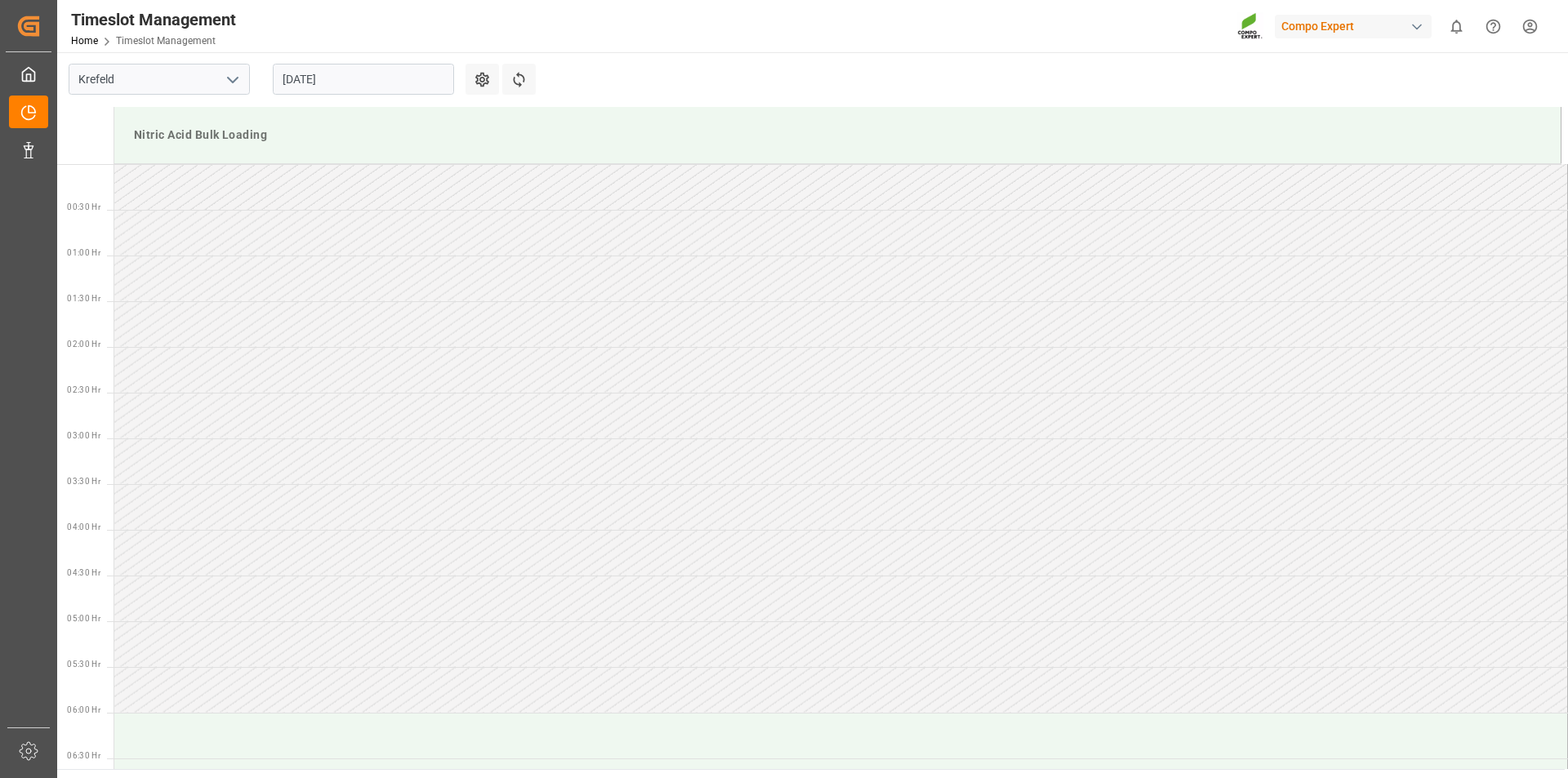
scroll to position [1178, 0]
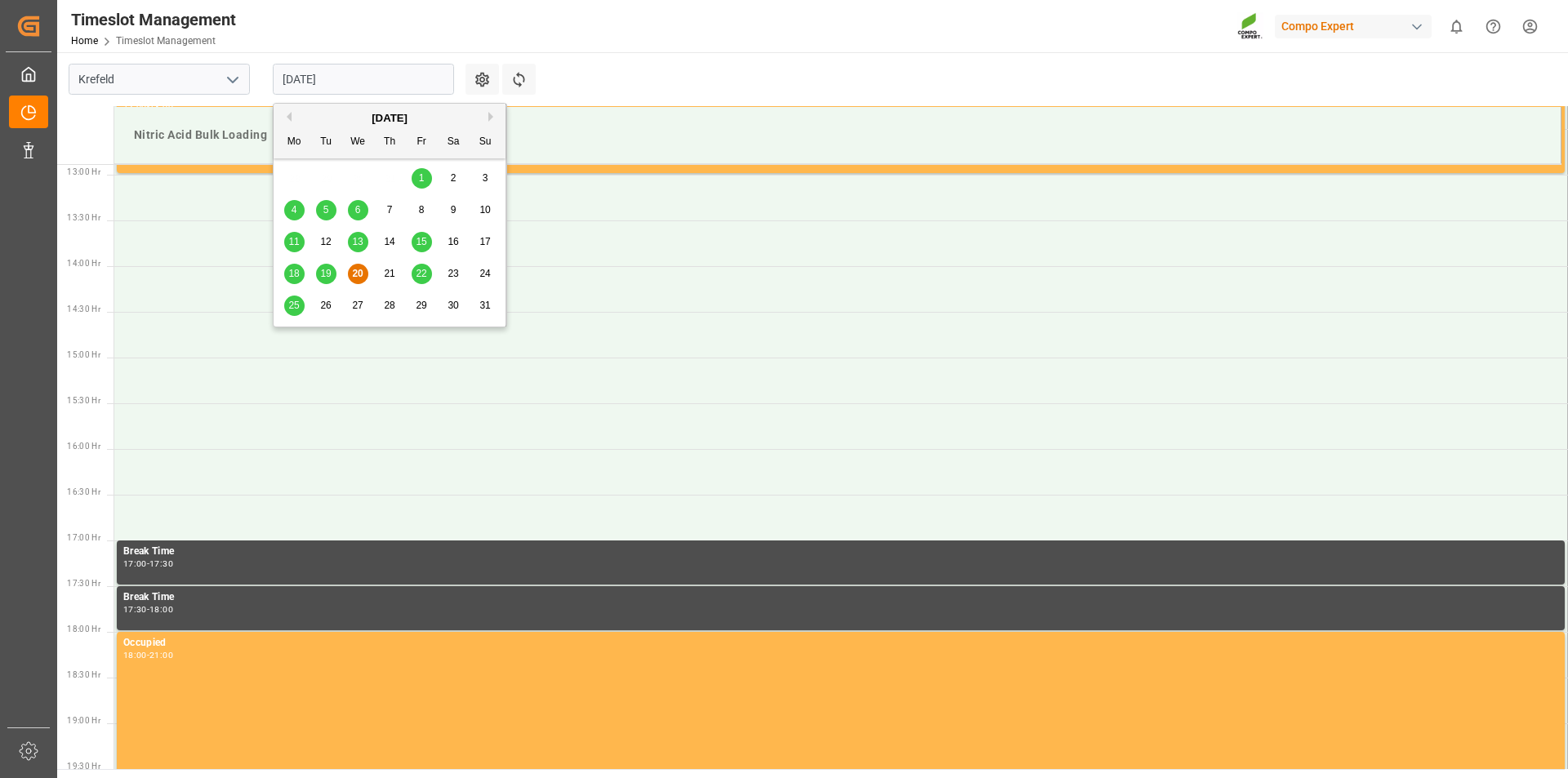
click at [427, 76] on input "20.08.2025" at bounding box center [363, 79] width 181 height 31
click at [300, 302] on div "25" at bounding box center [294, 306] width 21 height 20
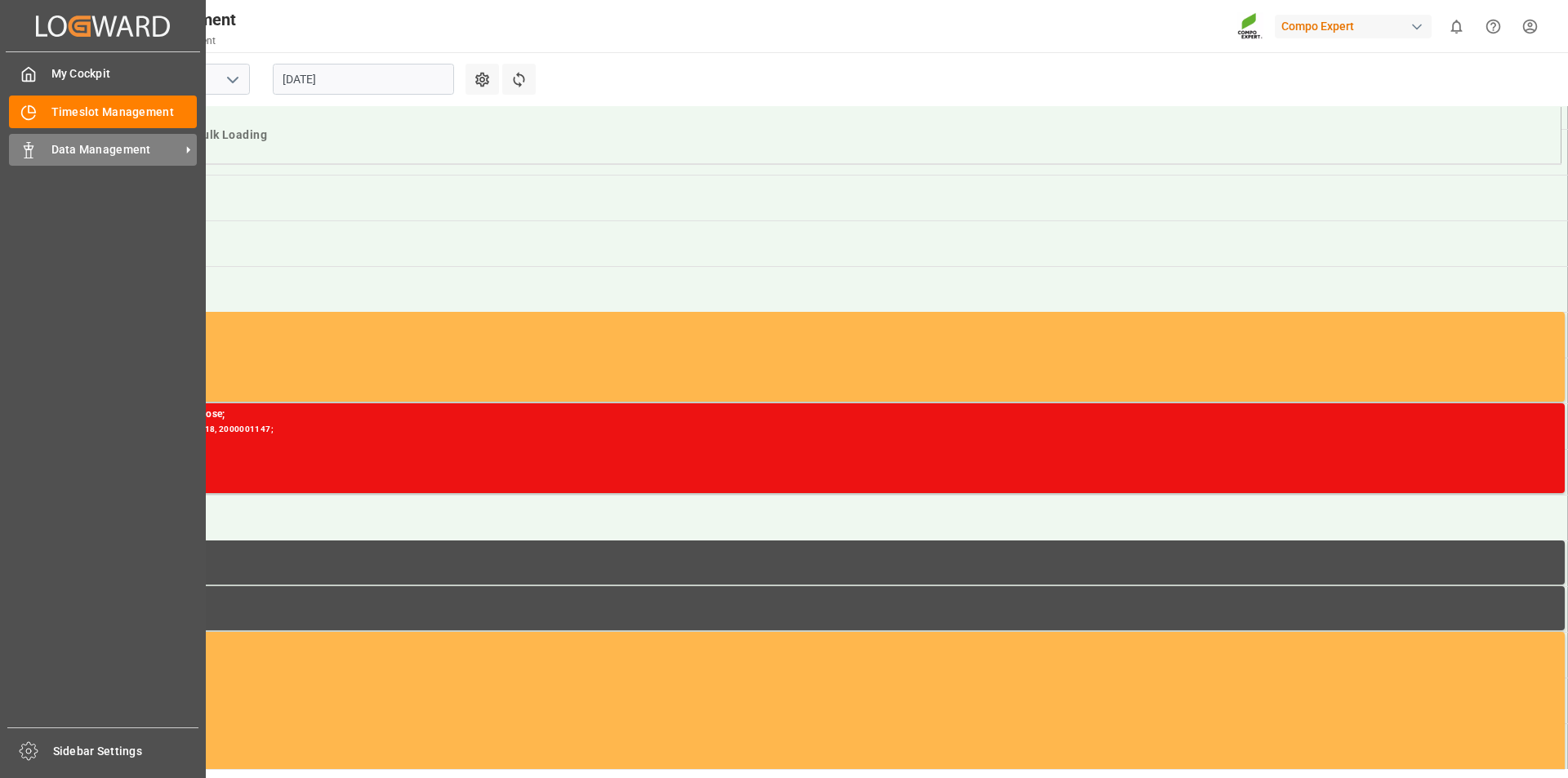
click at [52, 145] on span "Data Management" at bounding box center [116, 149] width 129 height 17
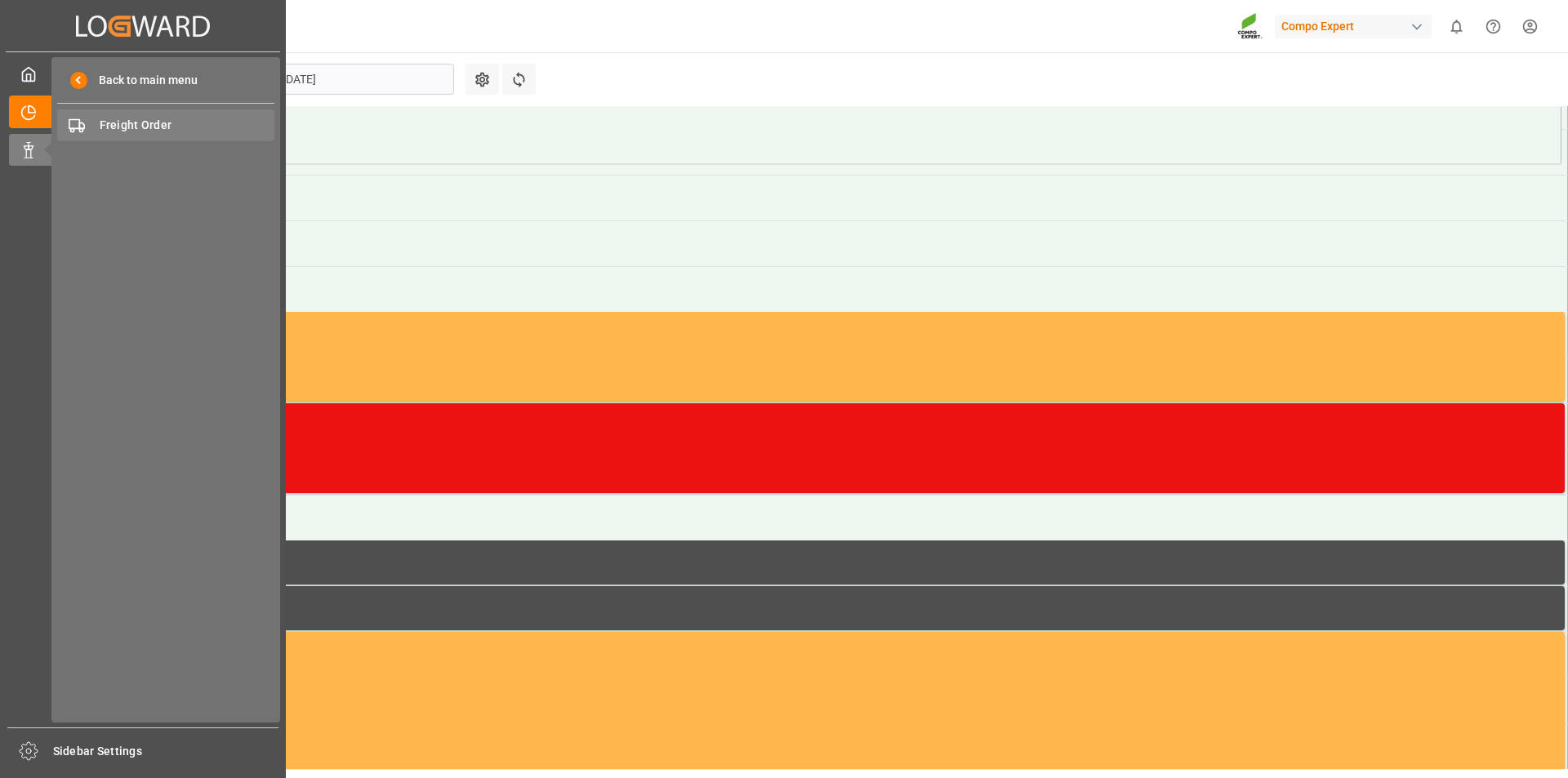
click at [167, 129] on span "Freight Order" at bounding box center [187, 125] width 176 height 17
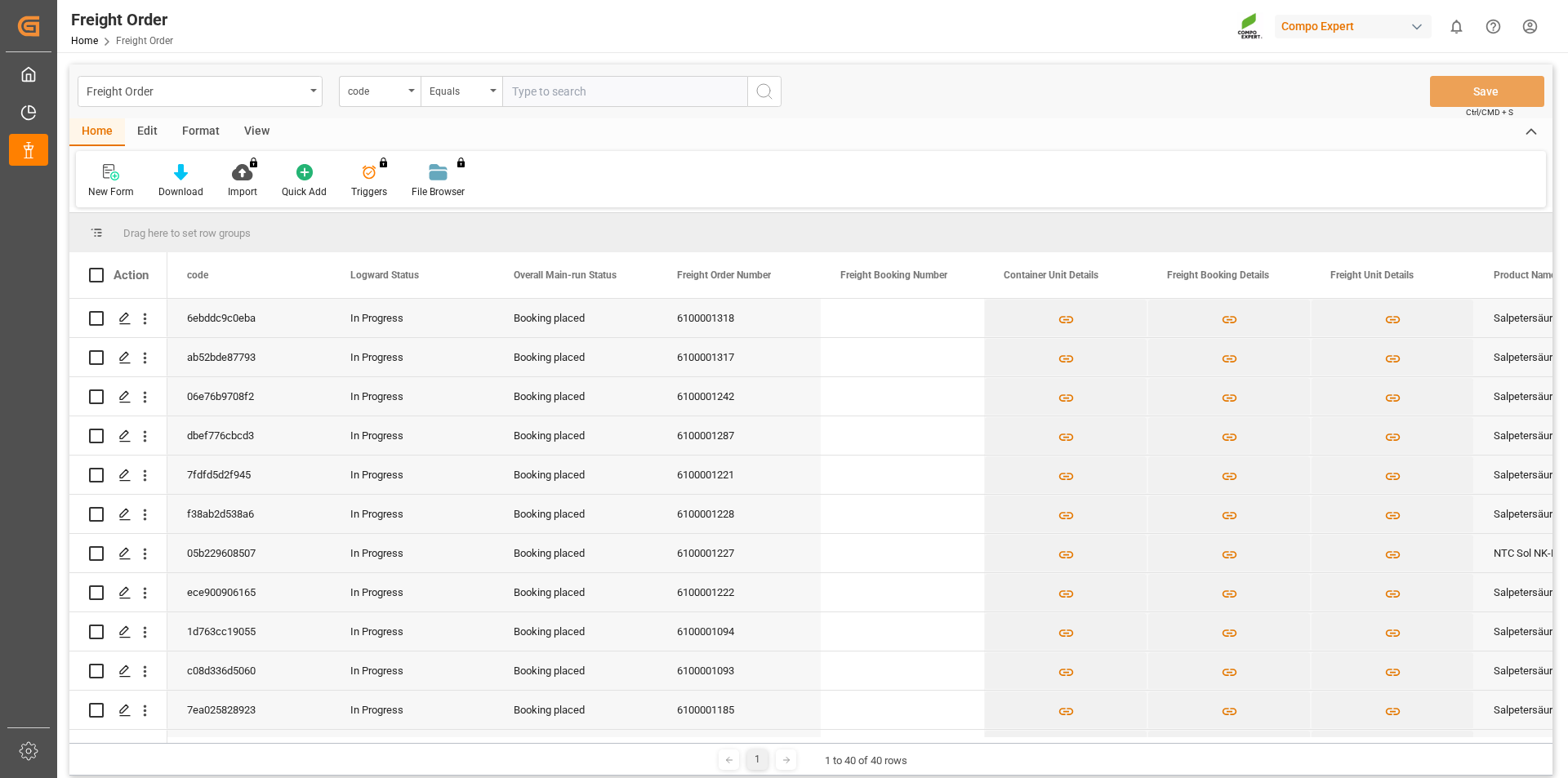
click at [1525, 26] on html "Created by potrace 1.15, written by Peter Selinger 2001-2017 Created by potrace…" at bounding box center [784, 389] width 1568 height 778
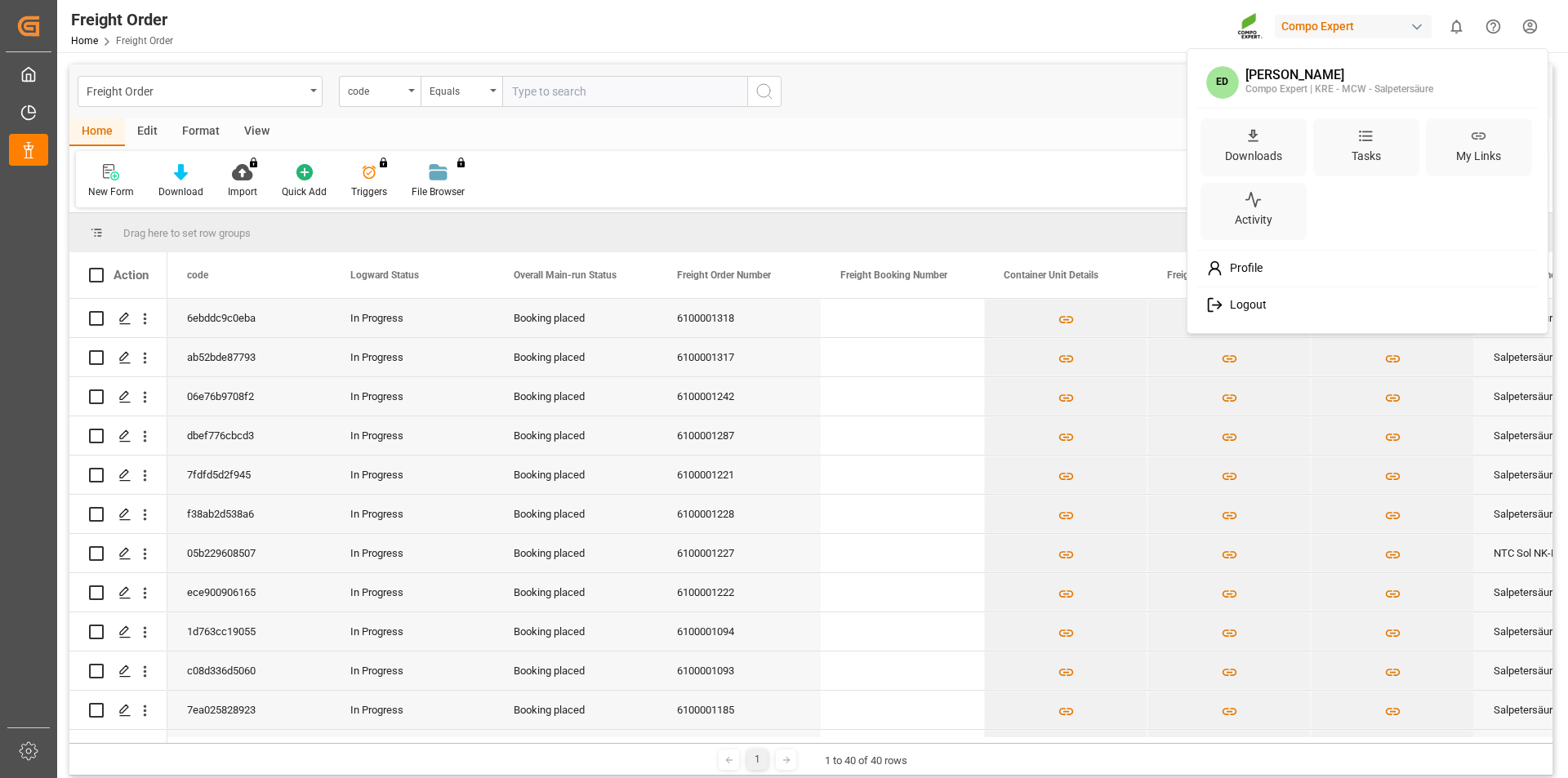
click at [1246, 303] on span "Logout" at bounding box center [1245, 305] width 43 height 14
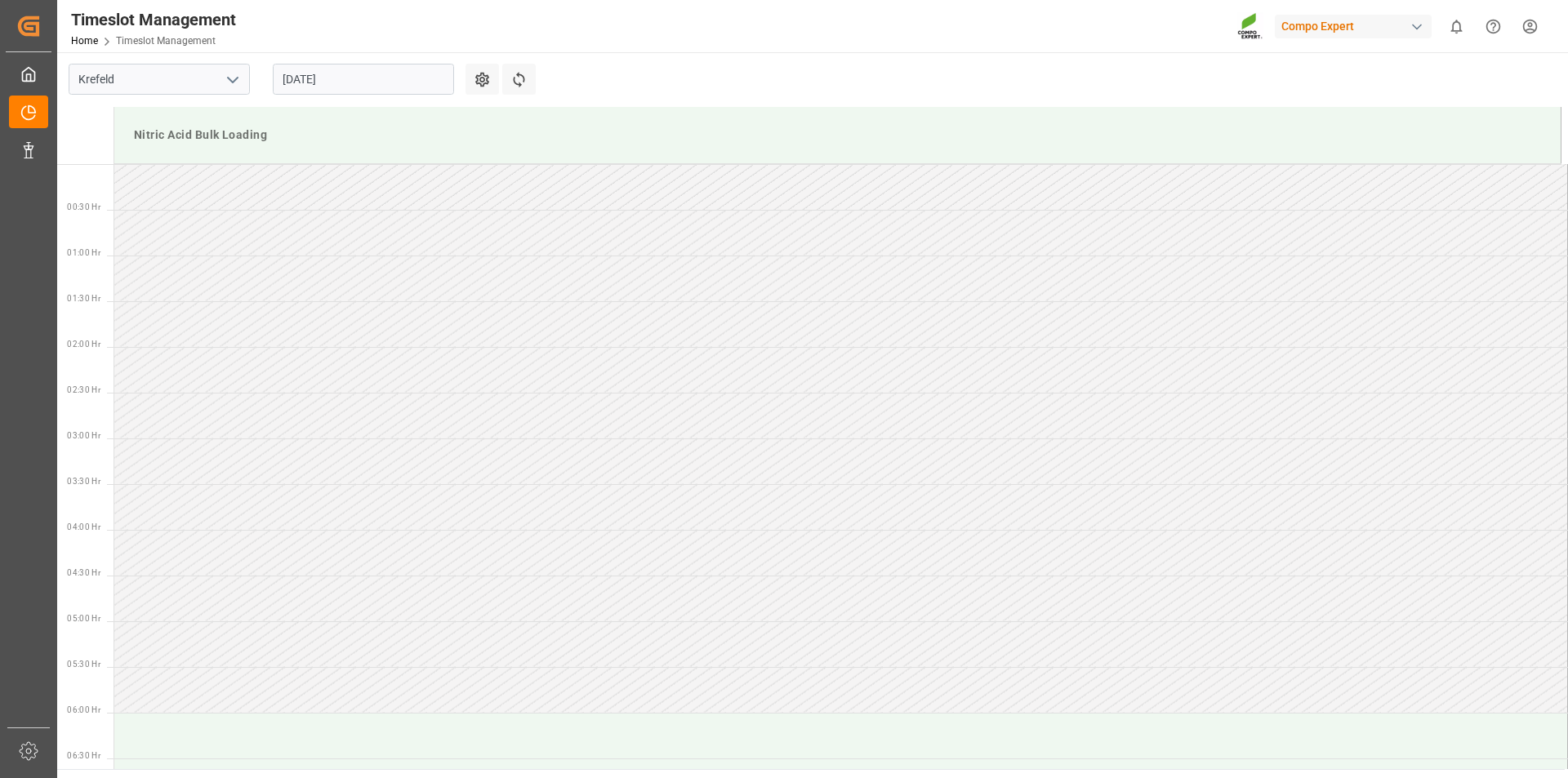
scroll to position [1178, 0]
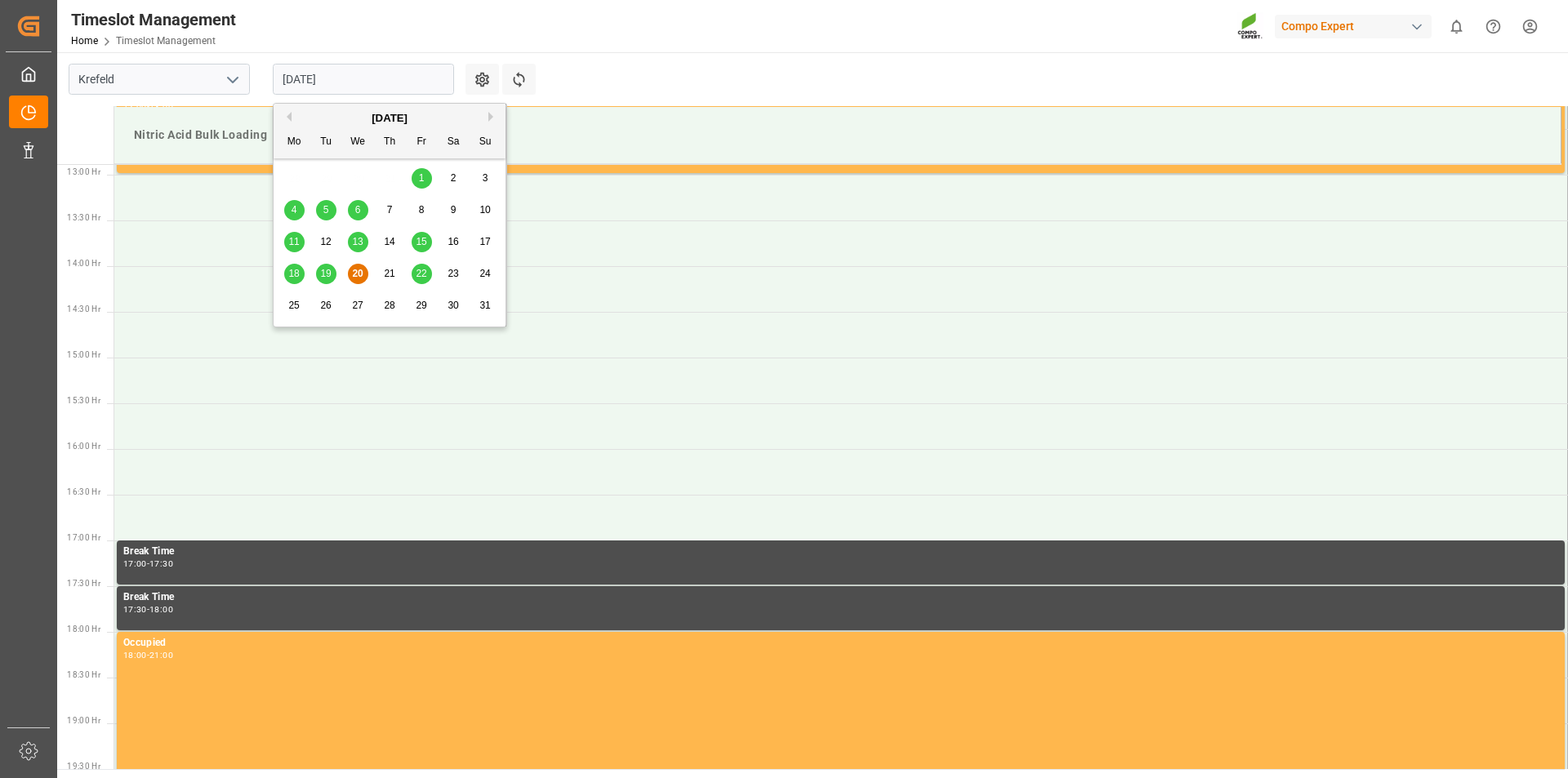
click at [342, 81] on input "20.08.2025" at bounding box center [363, 79] width 181 height 31
click at [288, 304] on span "25" at bounding box center [293, 305] width 11 height 12
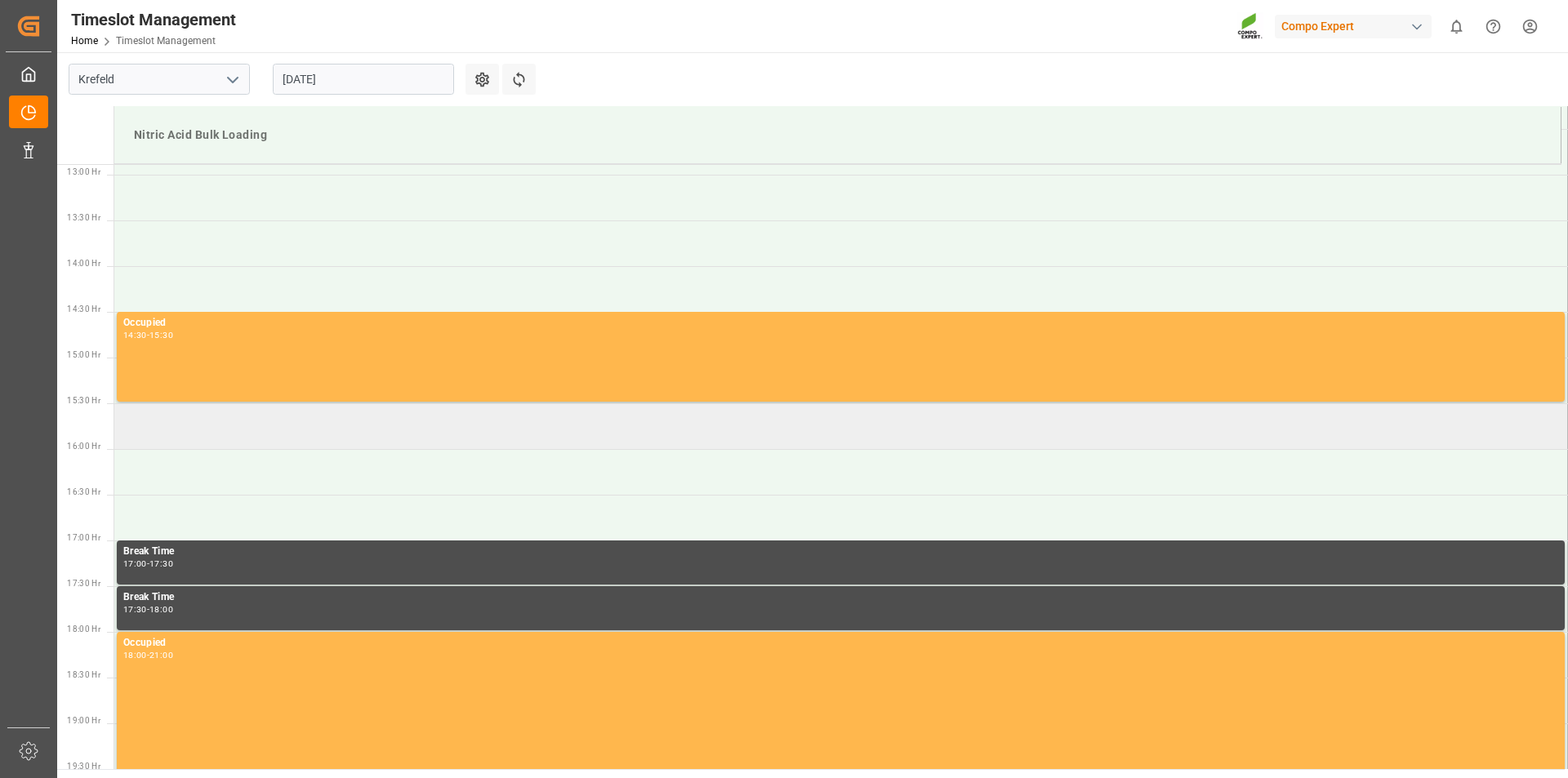
click at [140, 437] on td at bounding box center [840, 427] width 1453 height 46
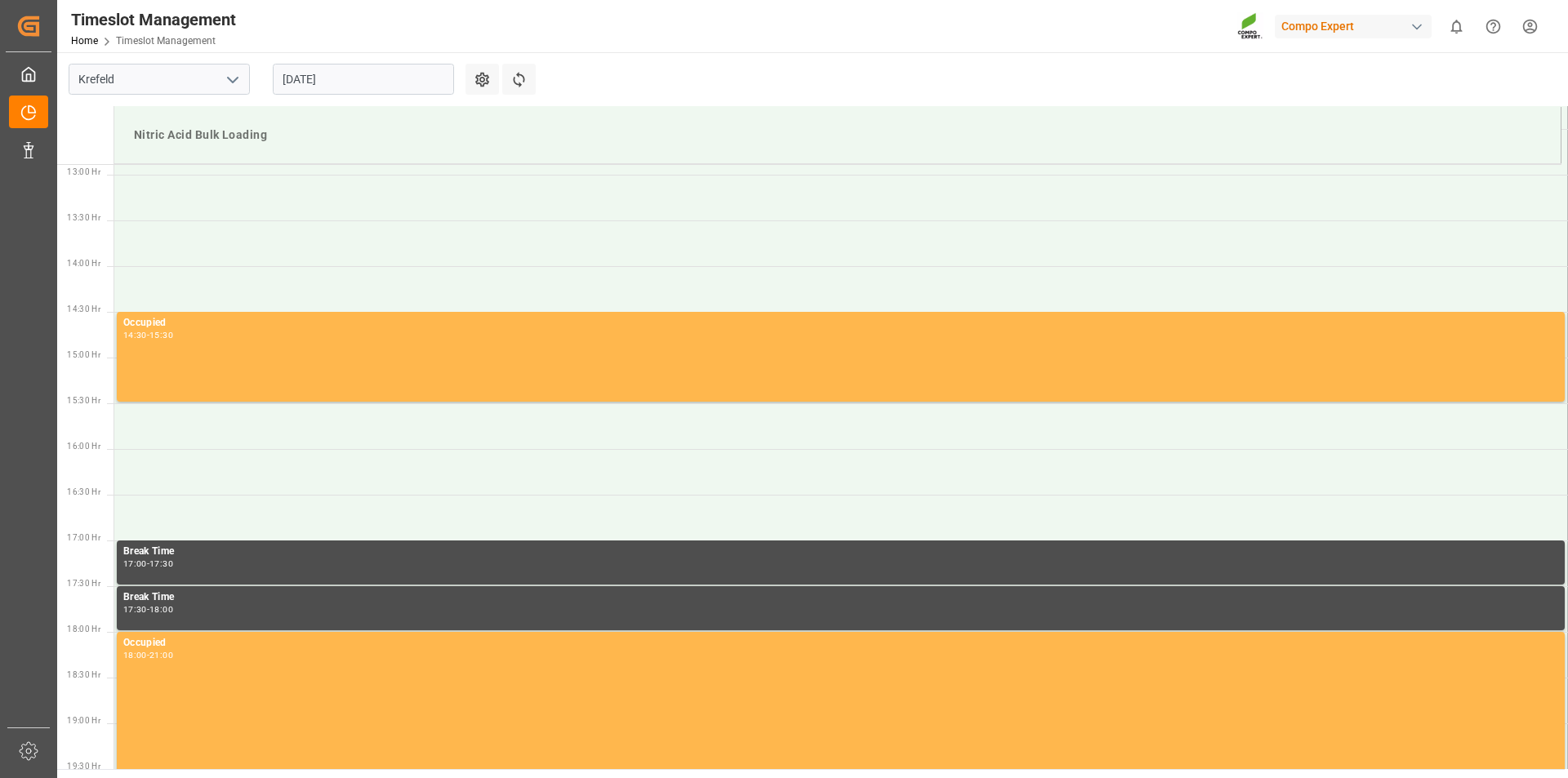
click at [140, 437] on td at bounding box center [840, 427] width 1453 height 46
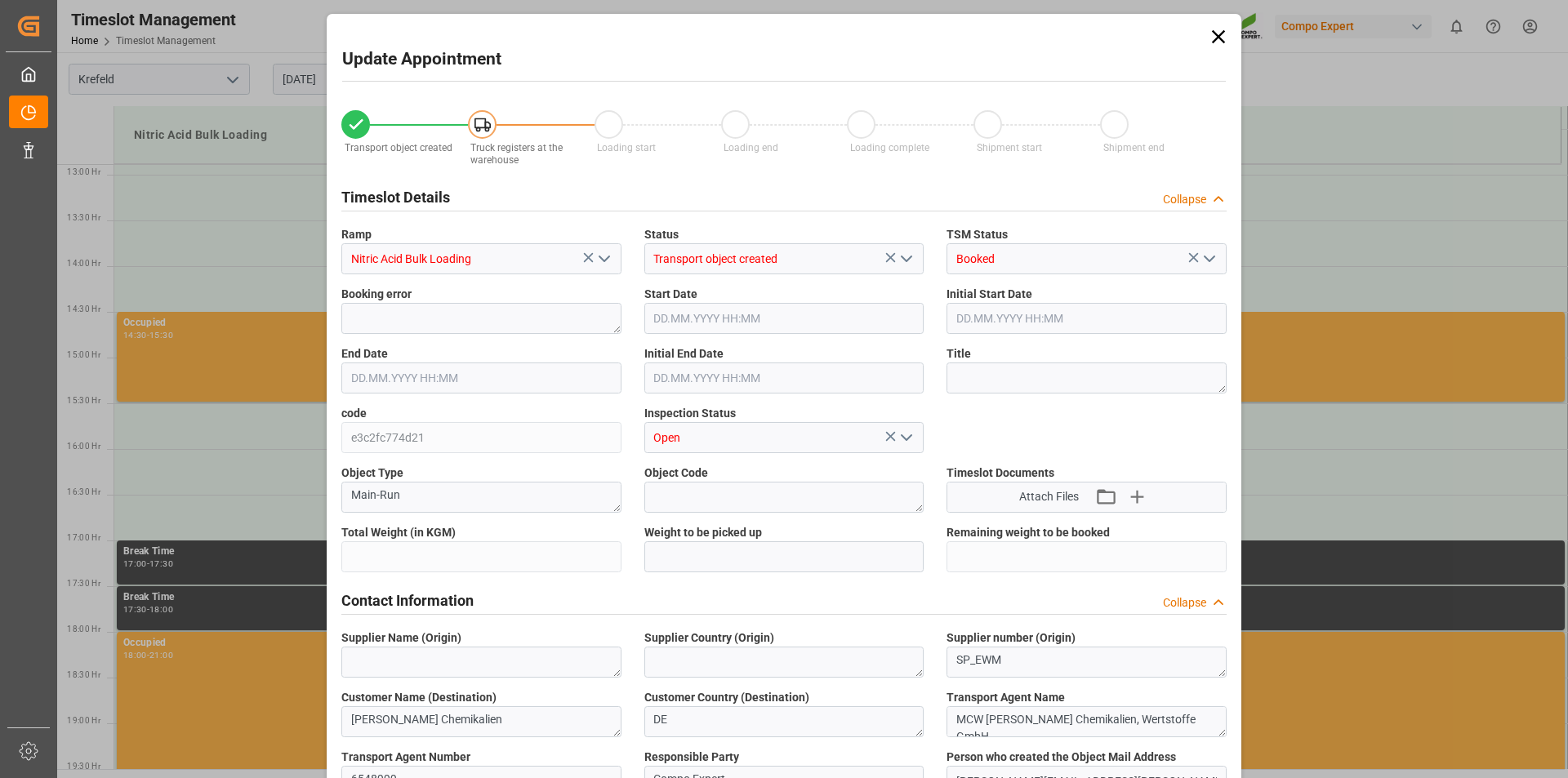
type input "25000"
type input "0"
type input "25.08.2025 15:30"
type input "25.08.2025 16:00"
type input "20.08.2025 13:52"
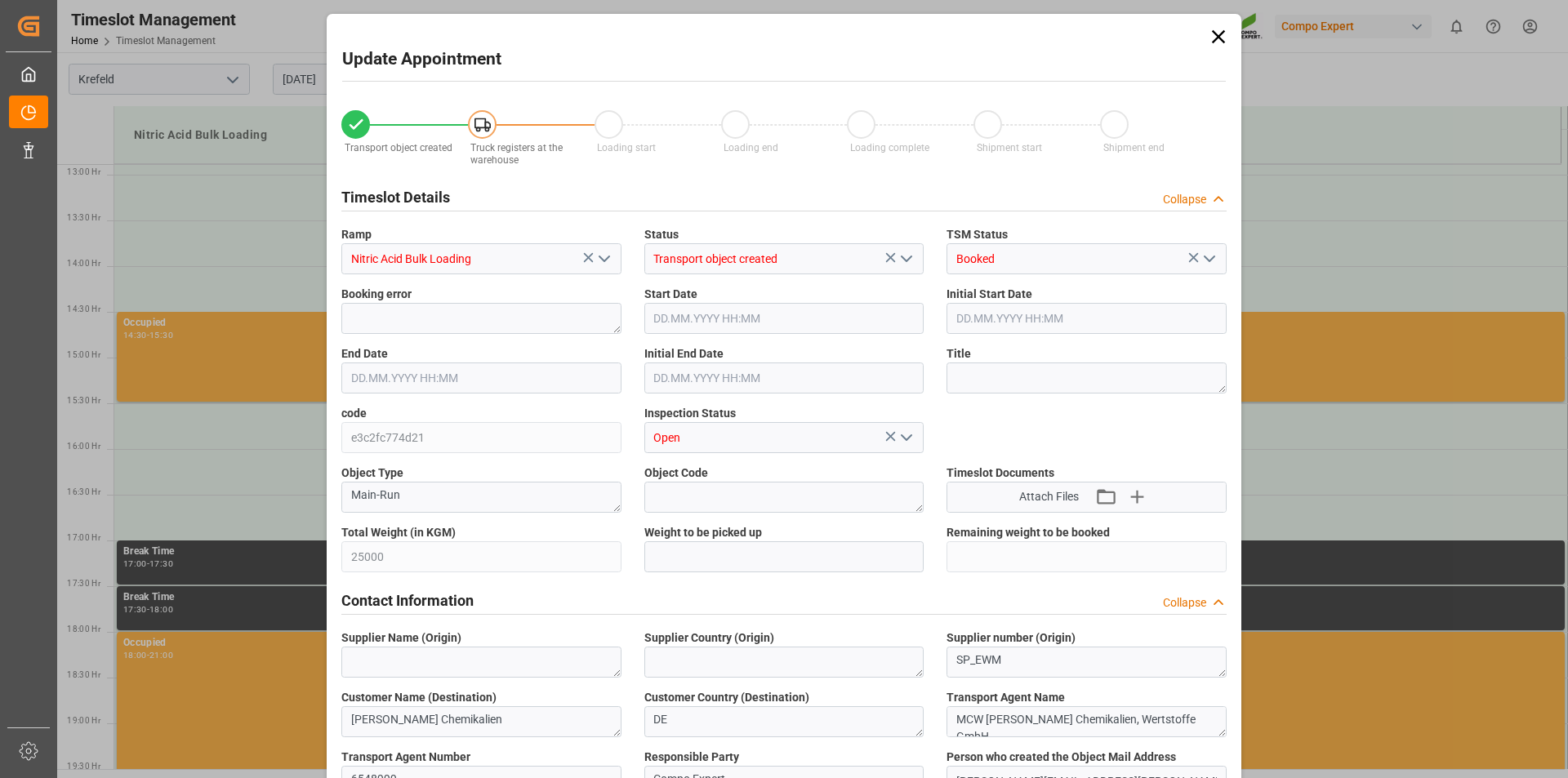
type input "20.08.2025 12:26"
click at [1015, 375] on textarea at bounding box center [1085, 378] width 280 height 31
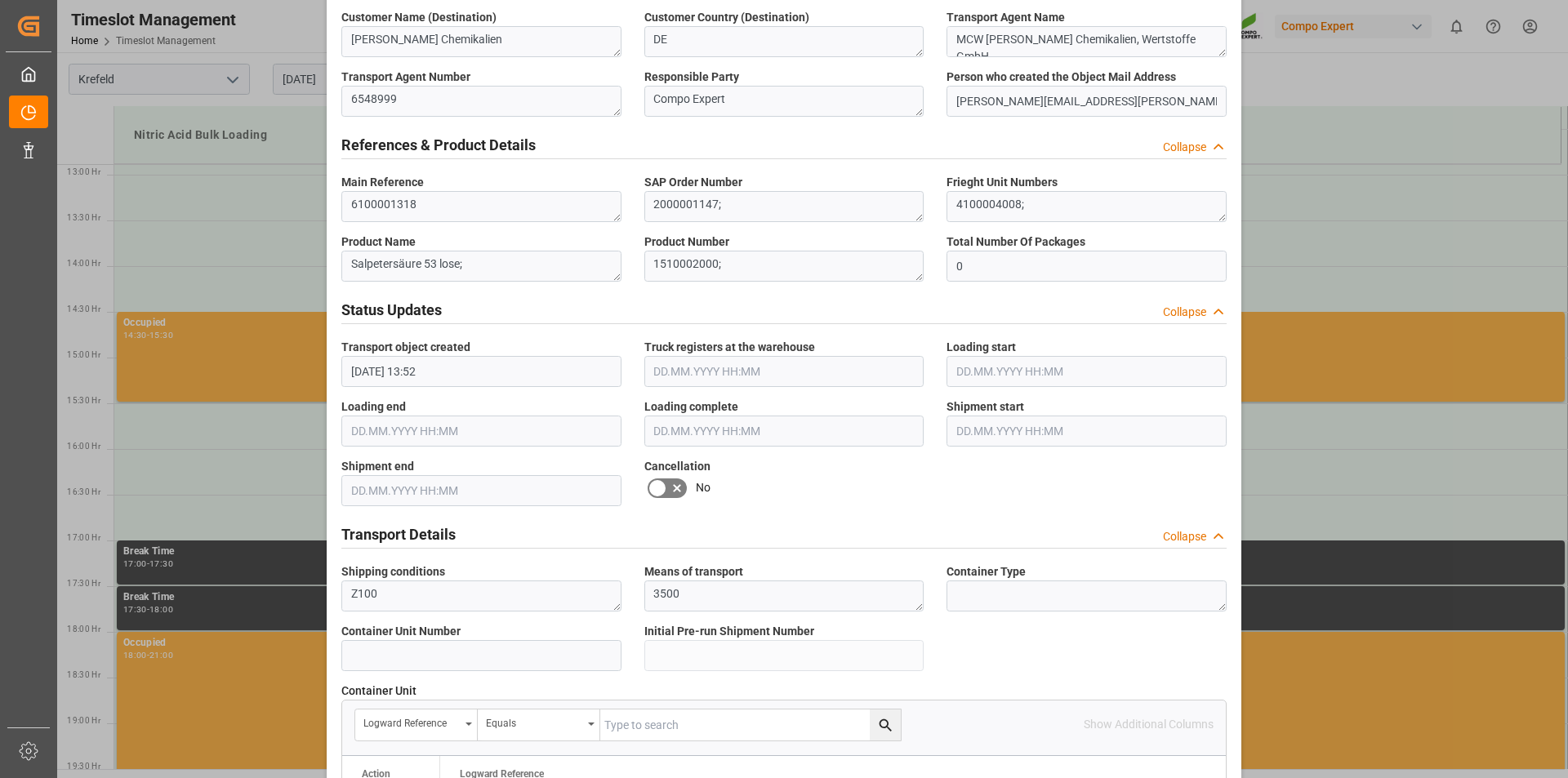
scroll to position [1360, 0]
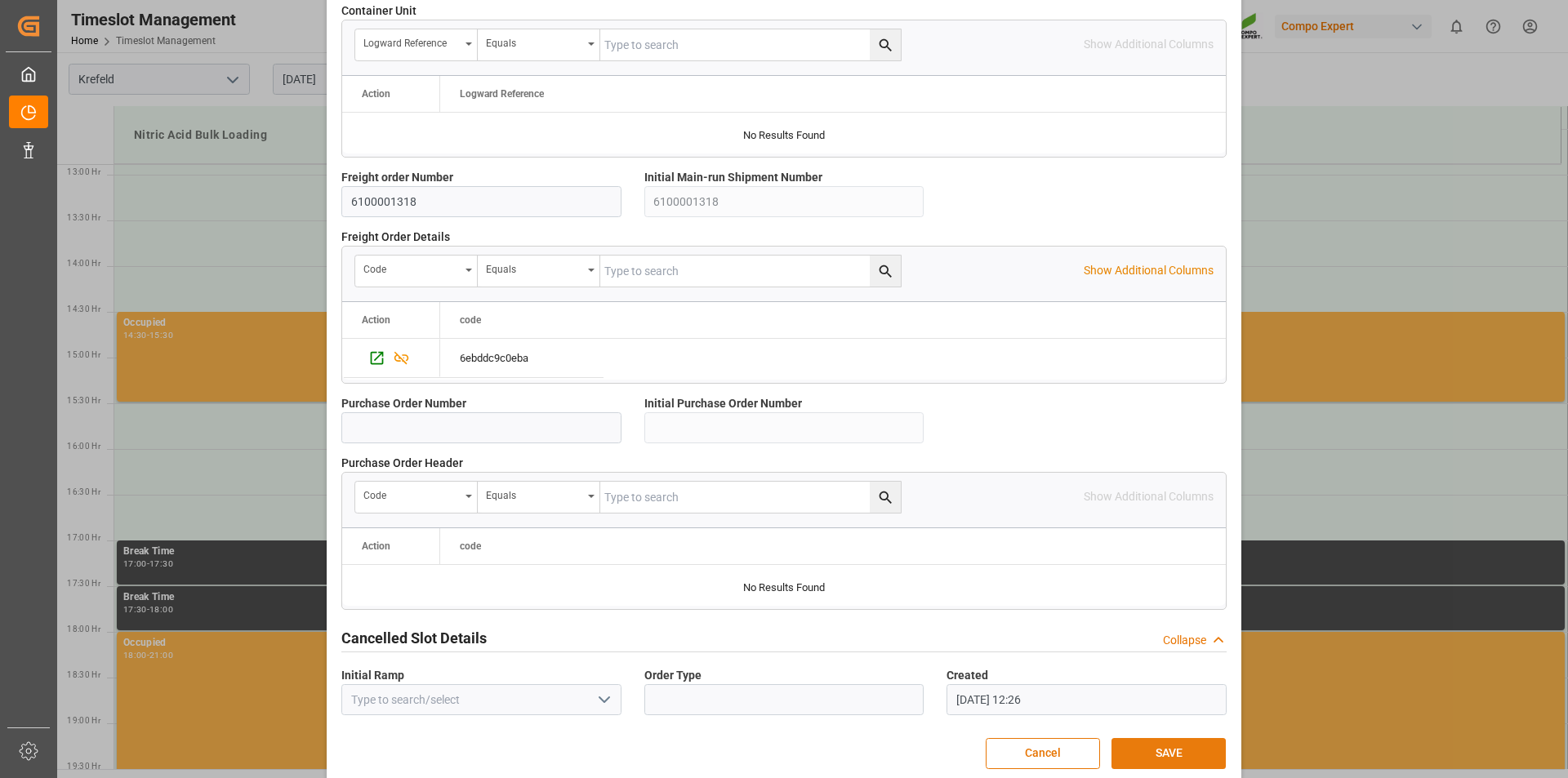
type textarea "162722"
click at [1181, 748] on button "SAVE" at bounding box center [1168, 754] width 114 height 31
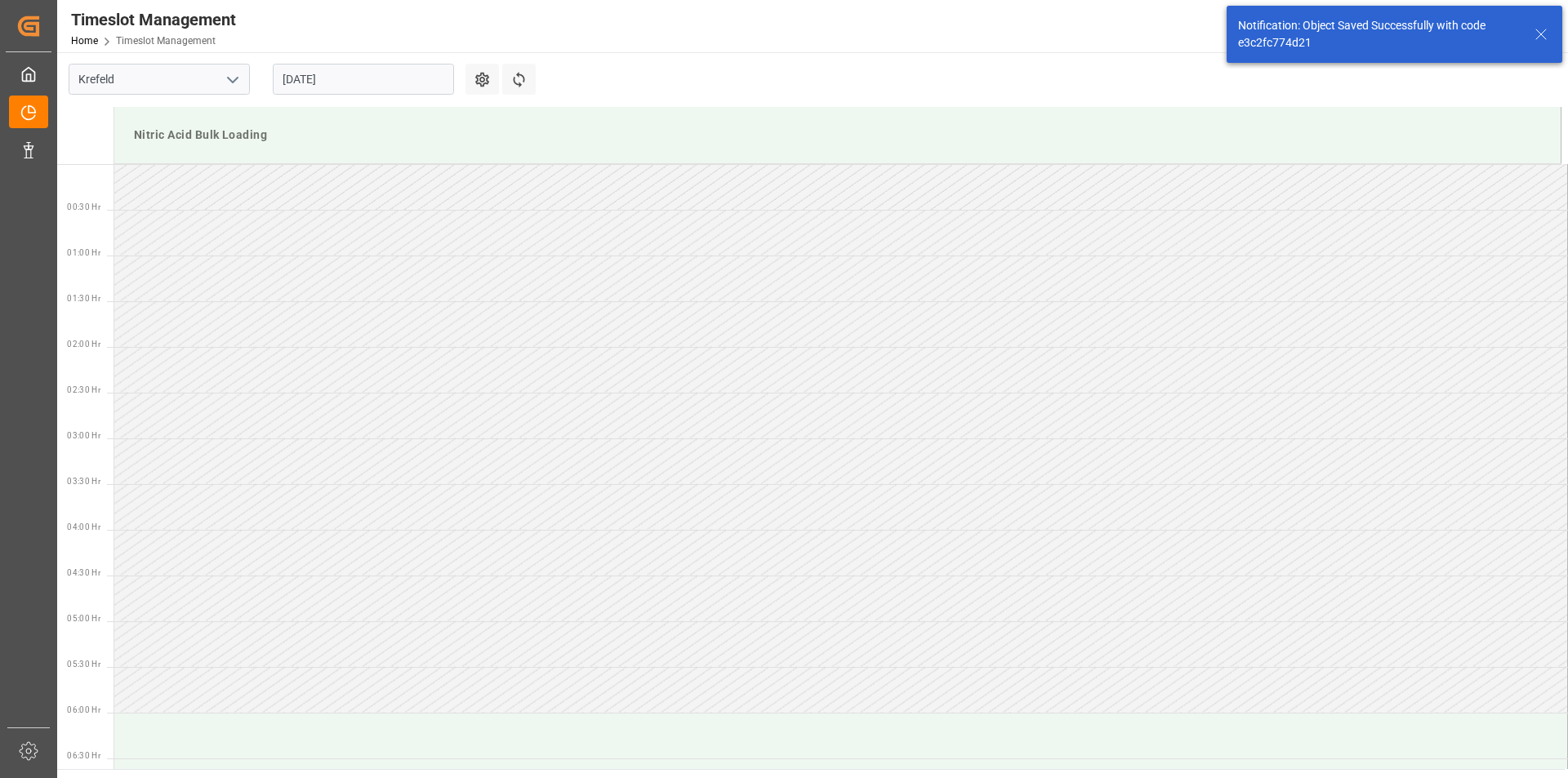
scroll to position [1270, 0]
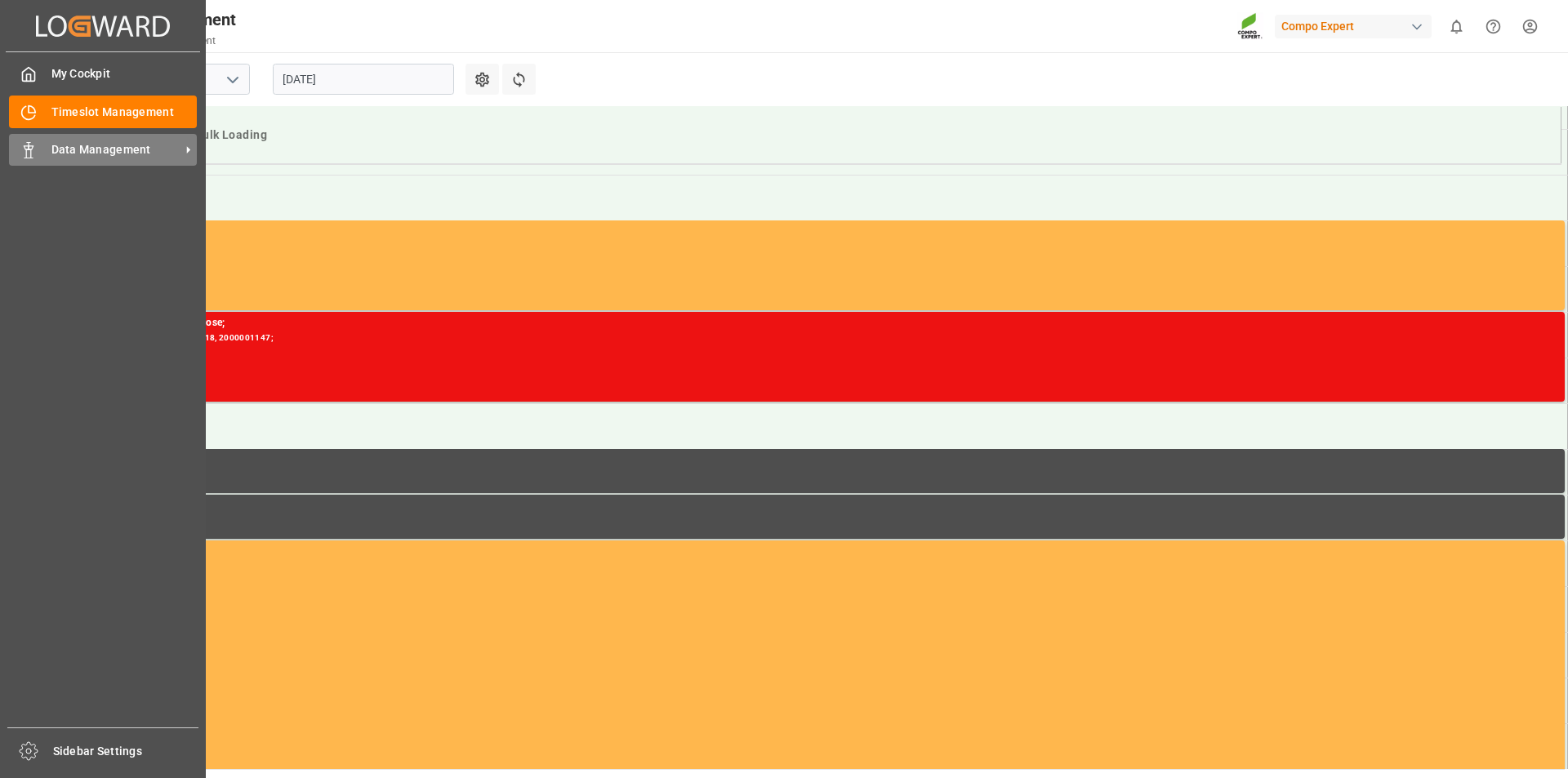
click at [45, 149] on div "Data Management Data Management" at bounding box center [102, 149] width 187 height 32
click at [125, 155] on span "Data Management" at bounding box center [116, 149] width 129 height 17
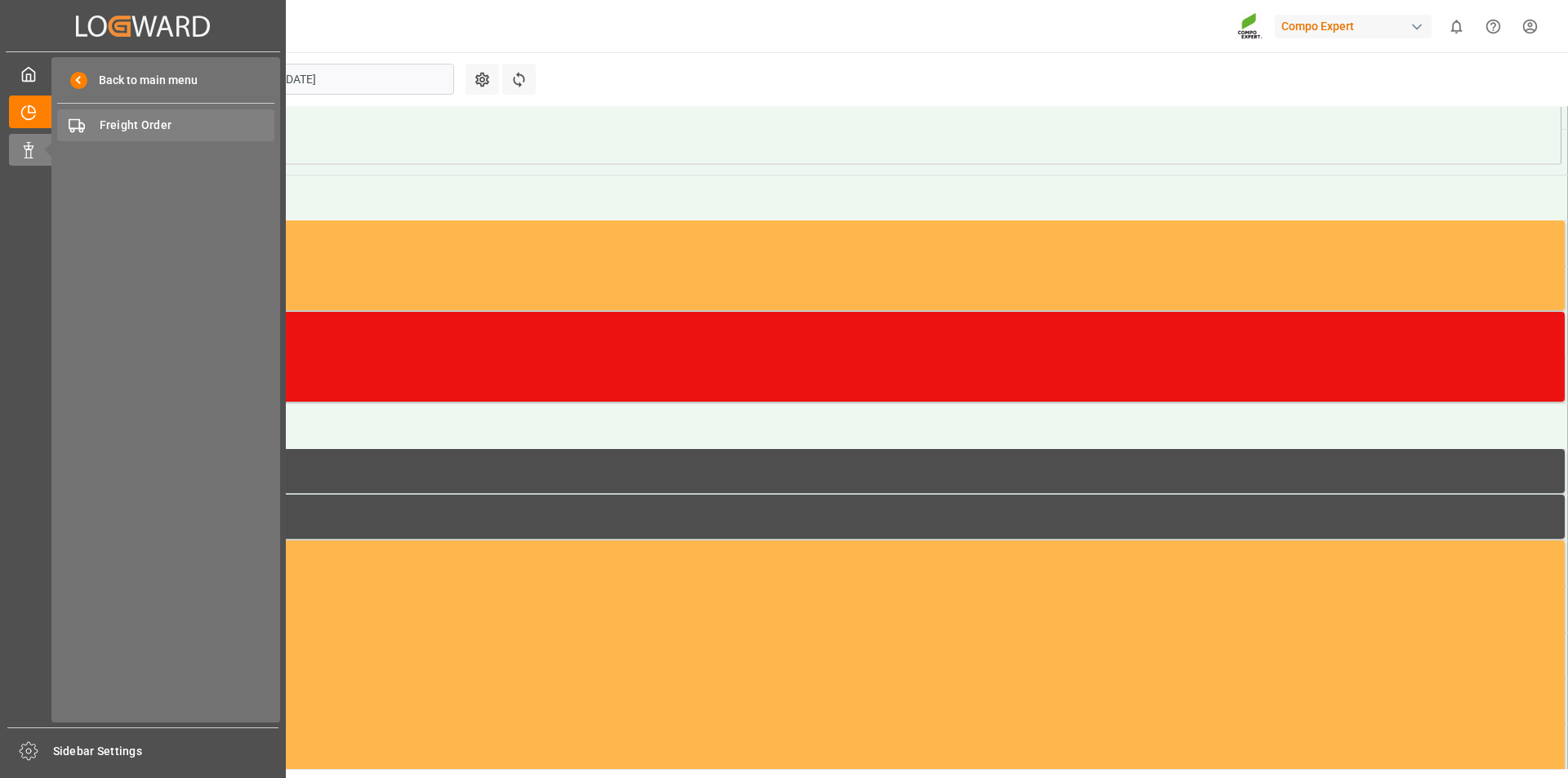
click at [168, 129] on span "Freight Order" at bounding box center [187, 125] width 176 height 17
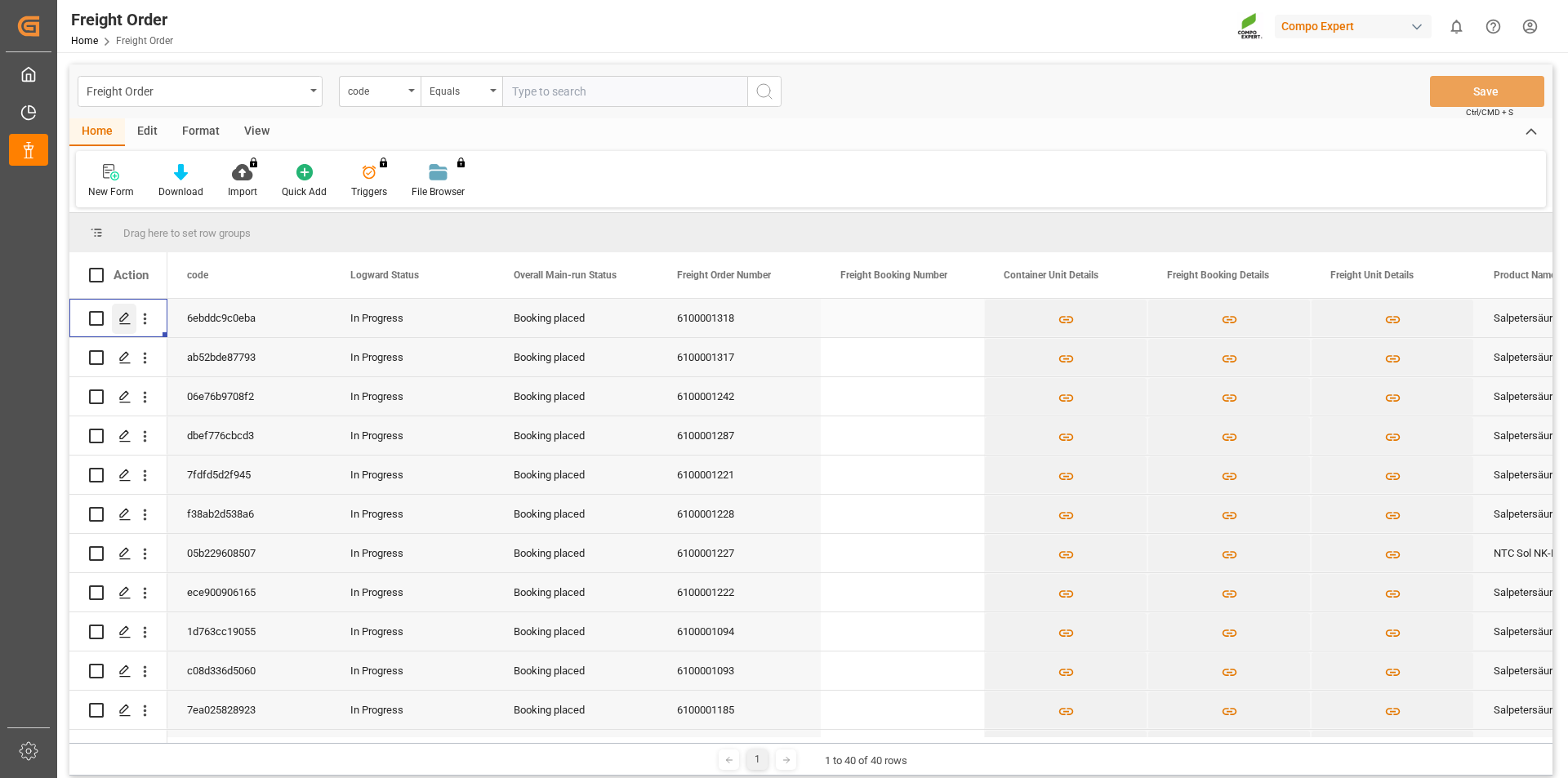
click at [127, 321] on icon "Press SPACE to select this row." at bounding box center [125, 319] width 13 height 13
